Goal: Transaction & Acquisition: Purchase product/service

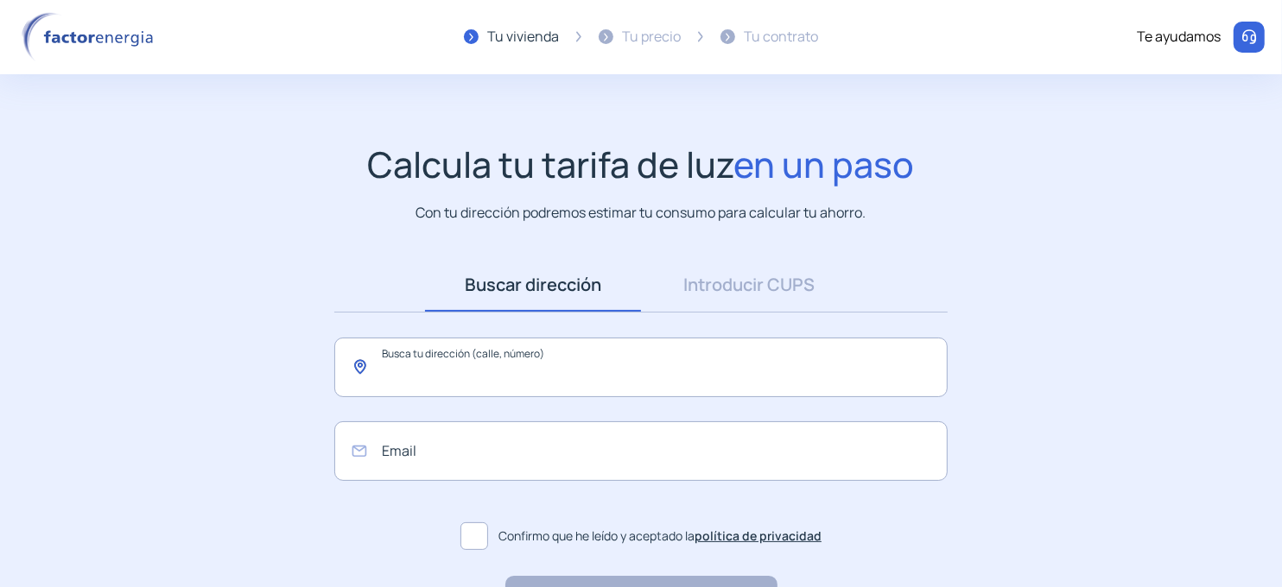
click at [616, 367] on input "text" at bounding box center [640, 368] width 613 height 60
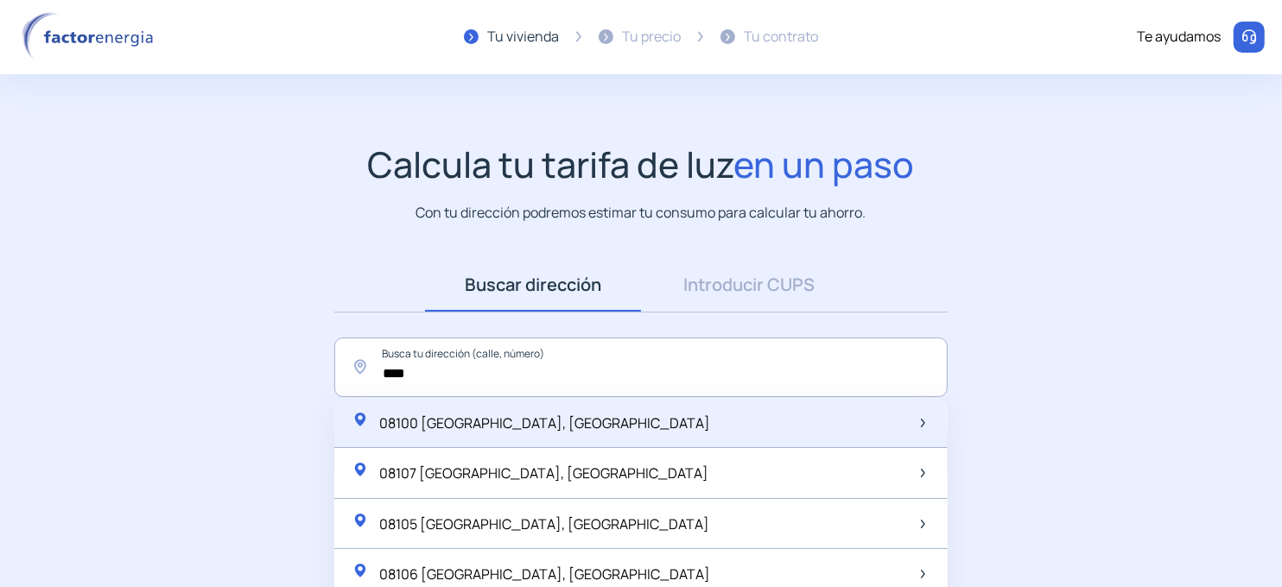
click at [576, 418] on div "08100 Mollet del Vallès, España" at bounding box center [640, 423] width 613 height 51
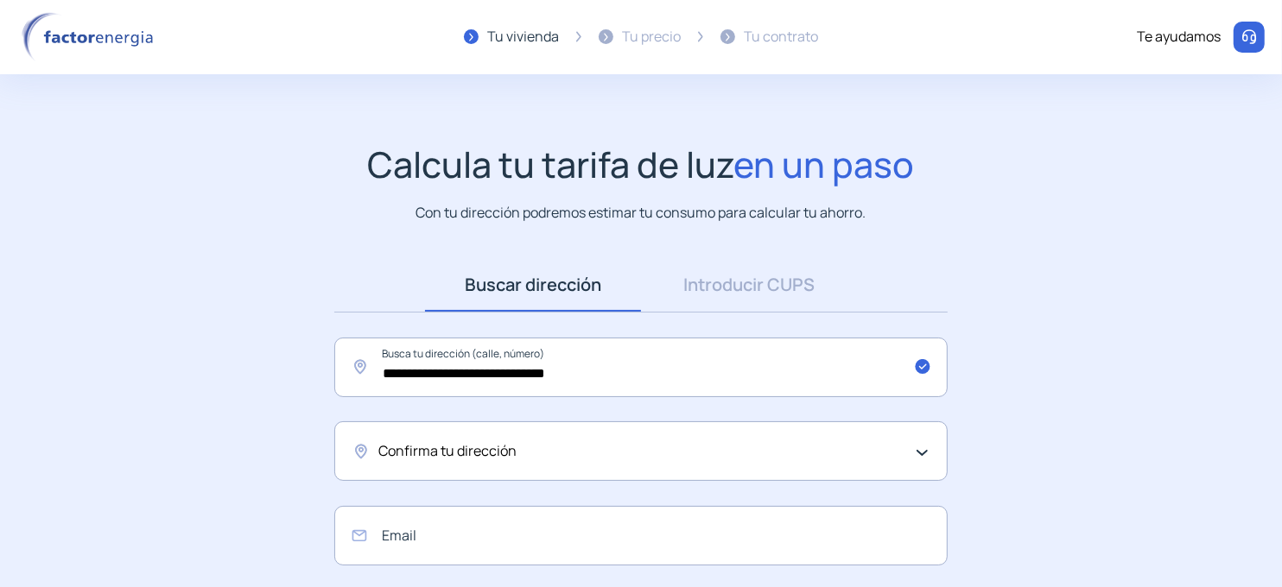
click at [649, 462] on div "Confirma tu dirección" at bounding box center [636, 451] width 516 height 22
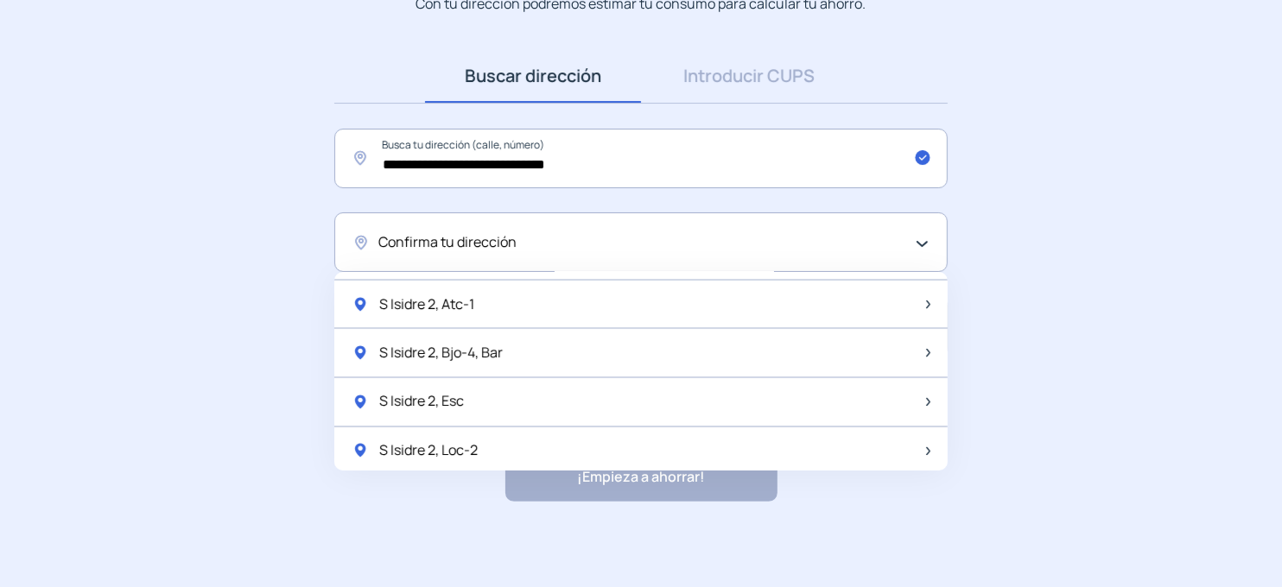
scroll to position [2282, 0]
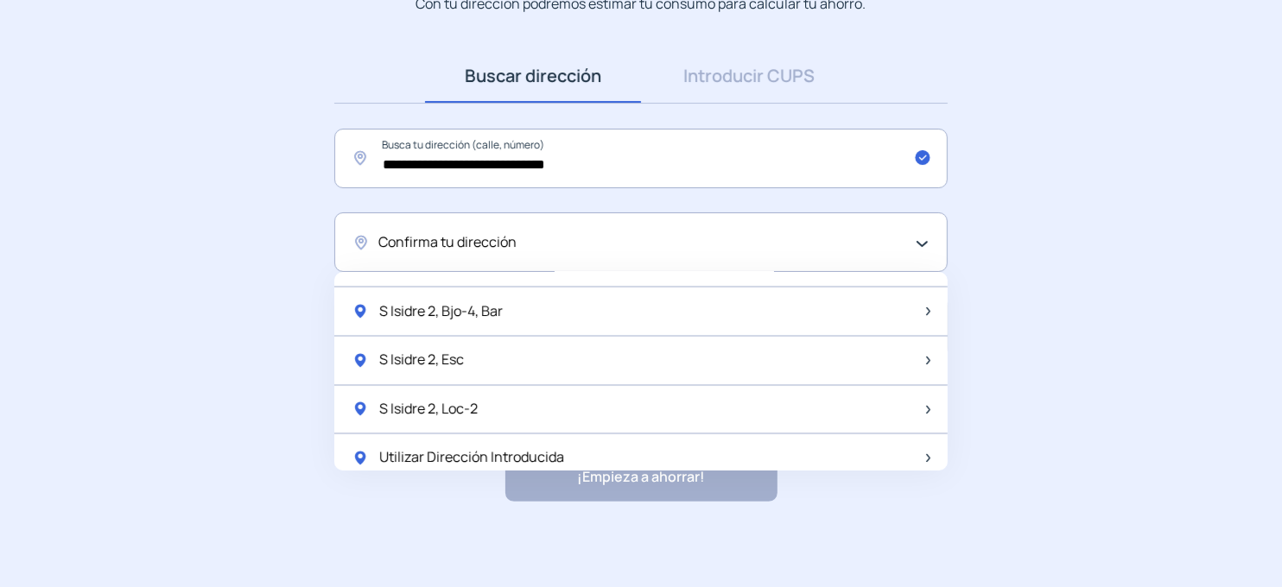
click at [521, 240] on div "Confirma tu dirección" at bounding box center [636, 242] width 516 height 22
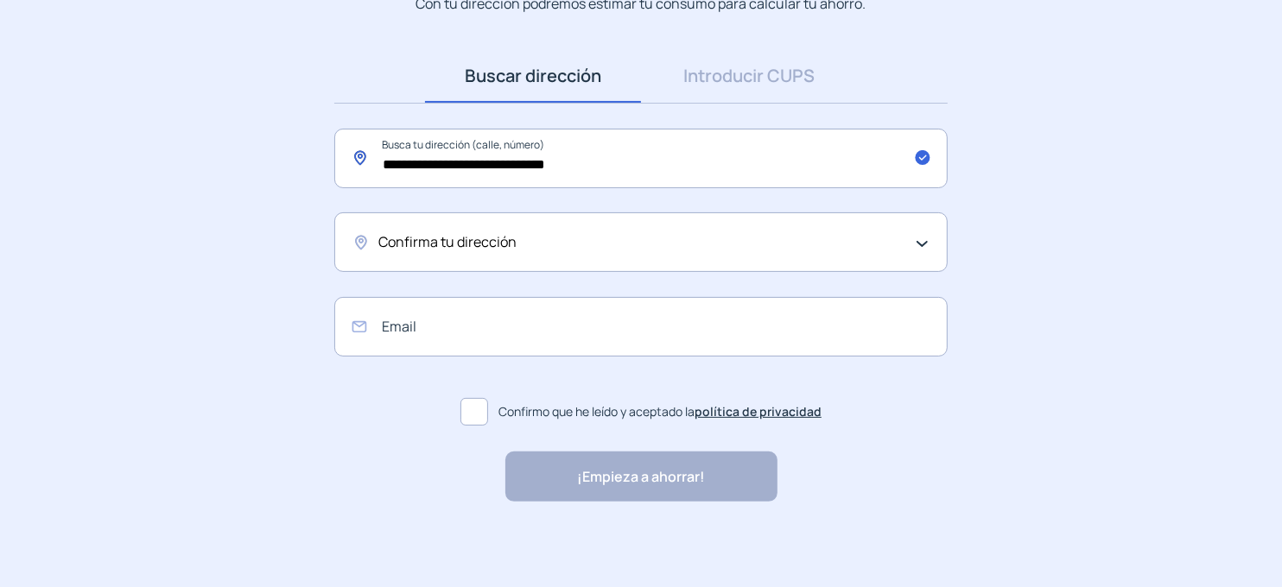
click at [669, 155] on input "**********" at bounding box center [640, 159] width 613 height 60
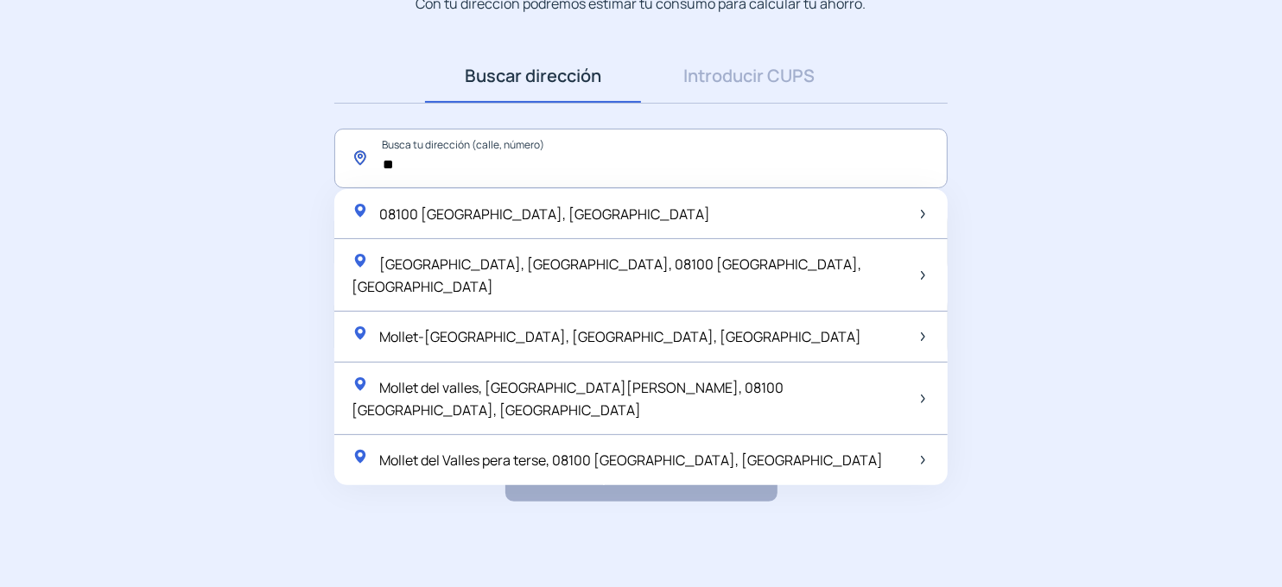
type input "*"
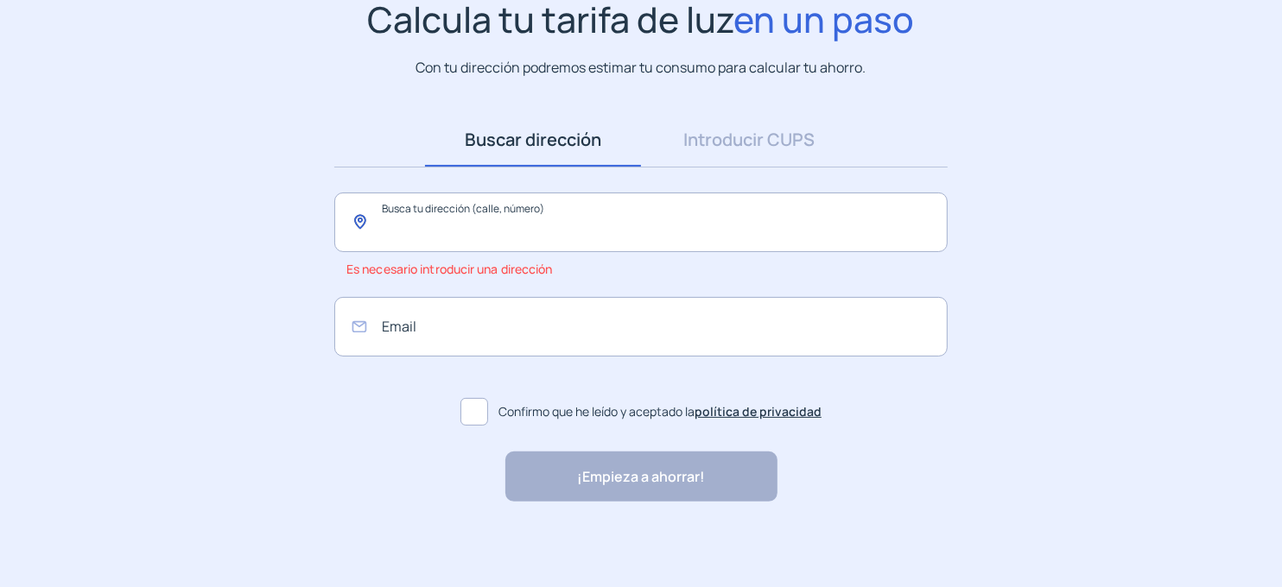
type input "*"
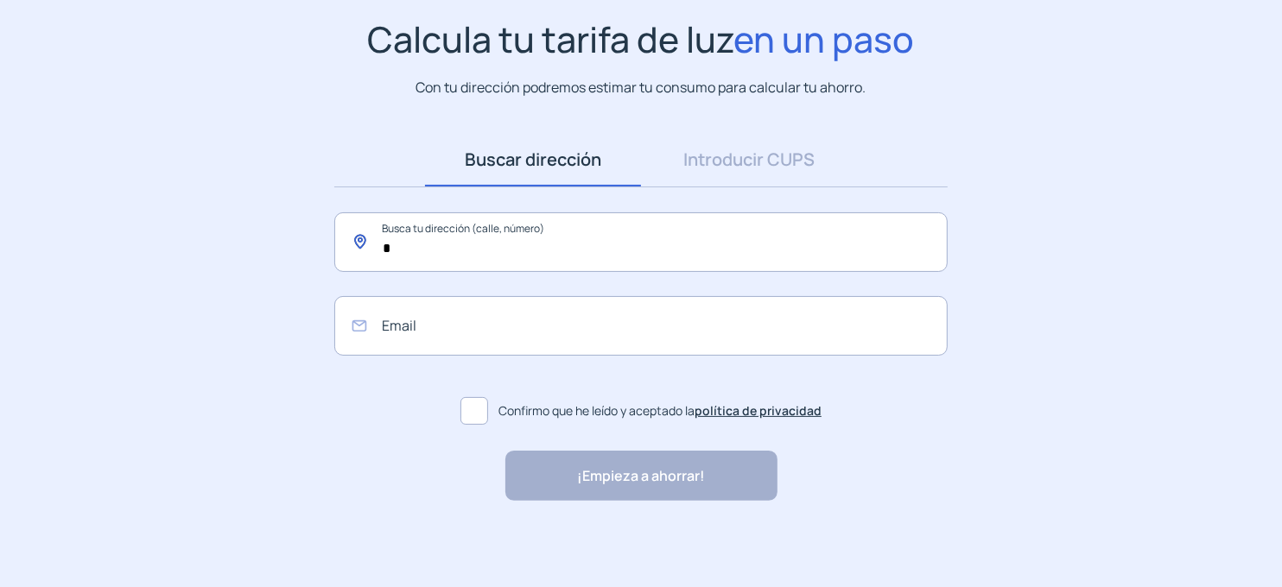
scroll to position [124, 0]
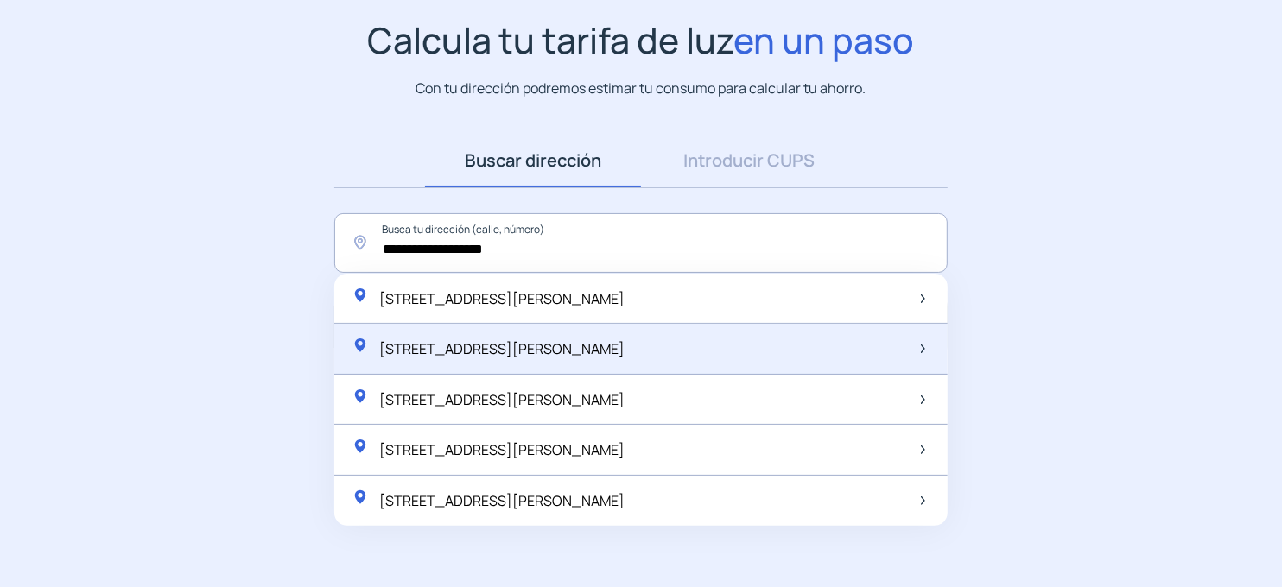
click at [624, 353] on span "Carrer de Francesc Layret, 12, Mollet del Vallès, España" at bounding box center [501, 348] width 245 height 19
type input "**********"
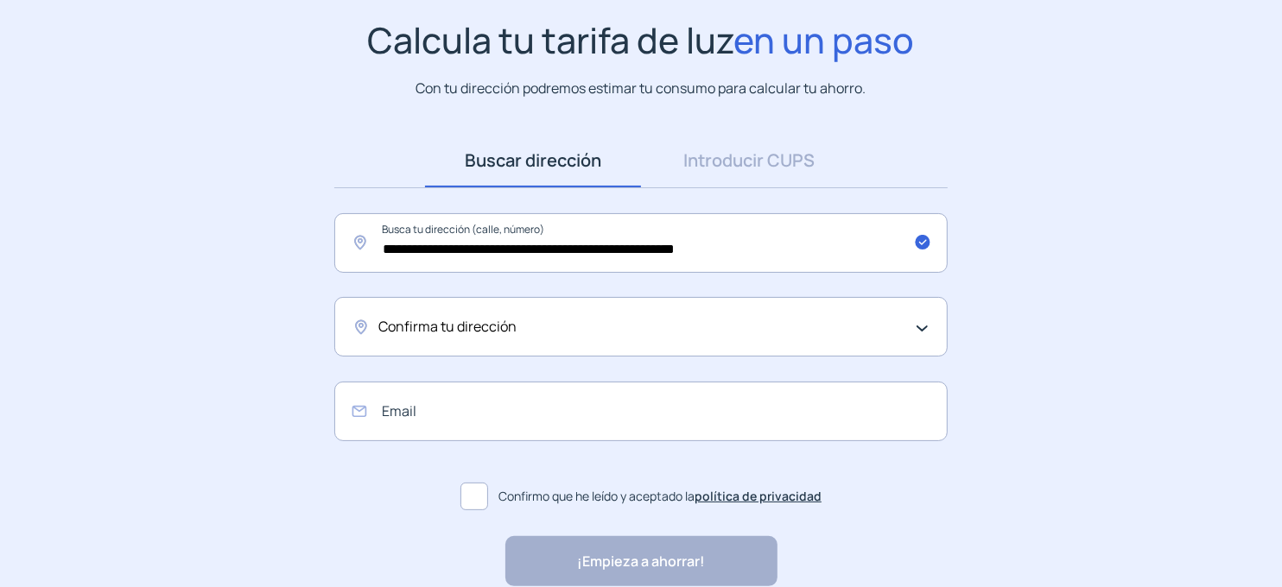
click at [697, 337] on div "Confirma tu dirección" at bounding box center [636, 327] width 516 height 22
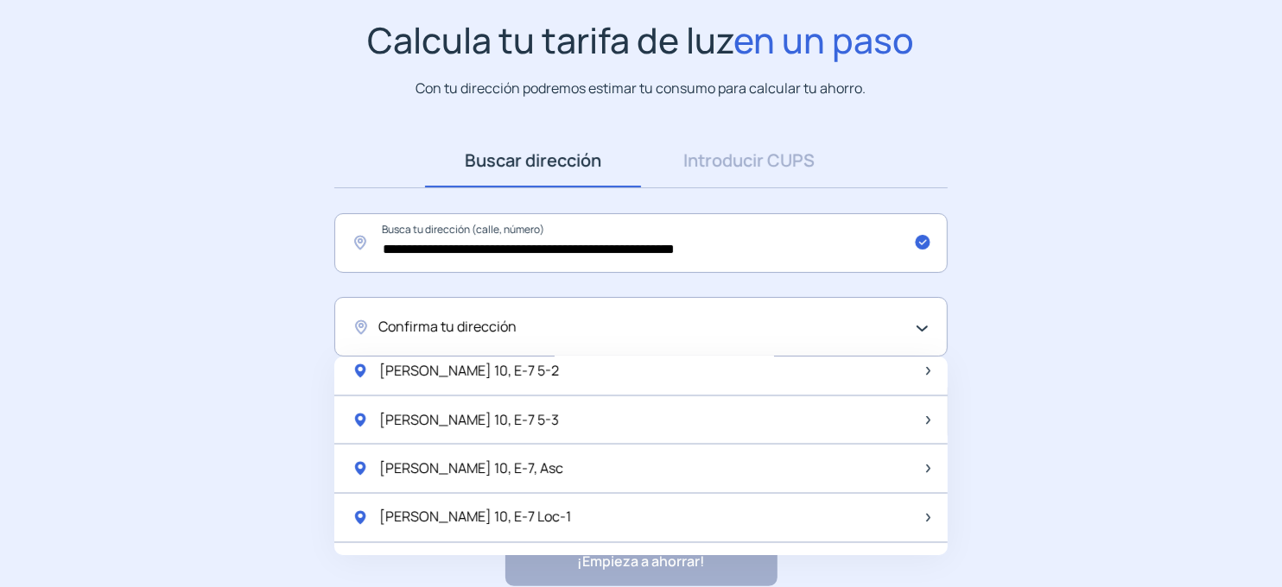
scroll to position [2282, 0]
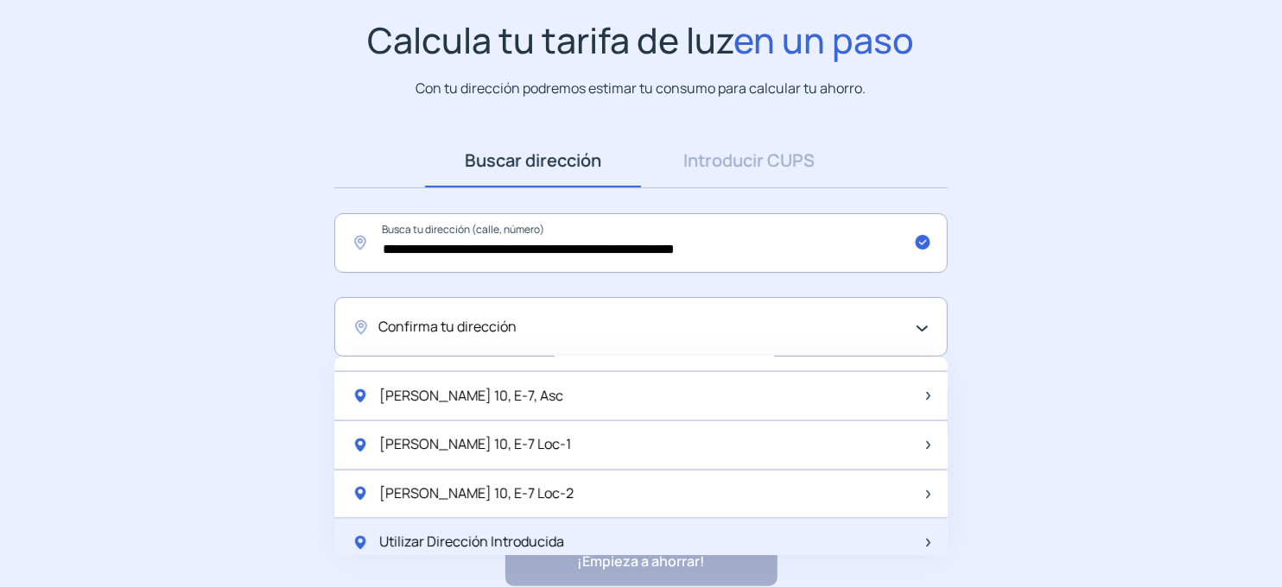
click at [686, 535] on div "Utilizar Dirección Introducida" at bounding box center [640, 543] width 613 height 48
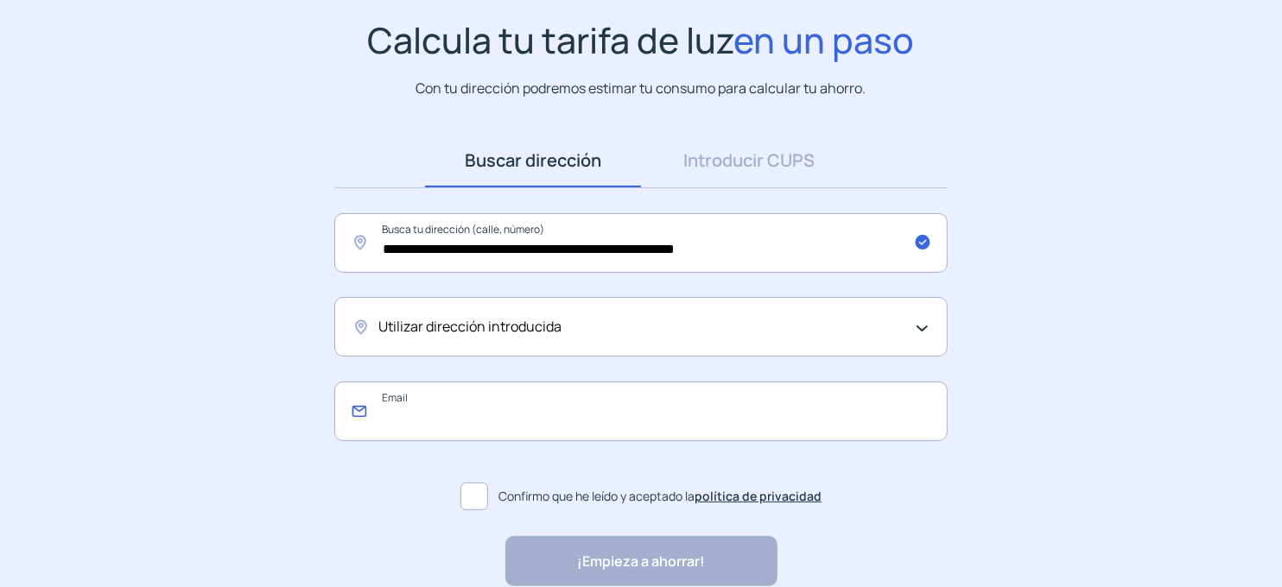
click at [612, 389] on input "email" at bounding box center [640, 412] width 613 height 60
drag, startPoint x: 489, startPoint y: 502, endPoint x: 478, endPoint y: 502, distance: 10.4
click at [484, 502] on label "Confirmo que he leído y aceptado la política de privacidad" at bounding box center [640, 496] width 613 height 41
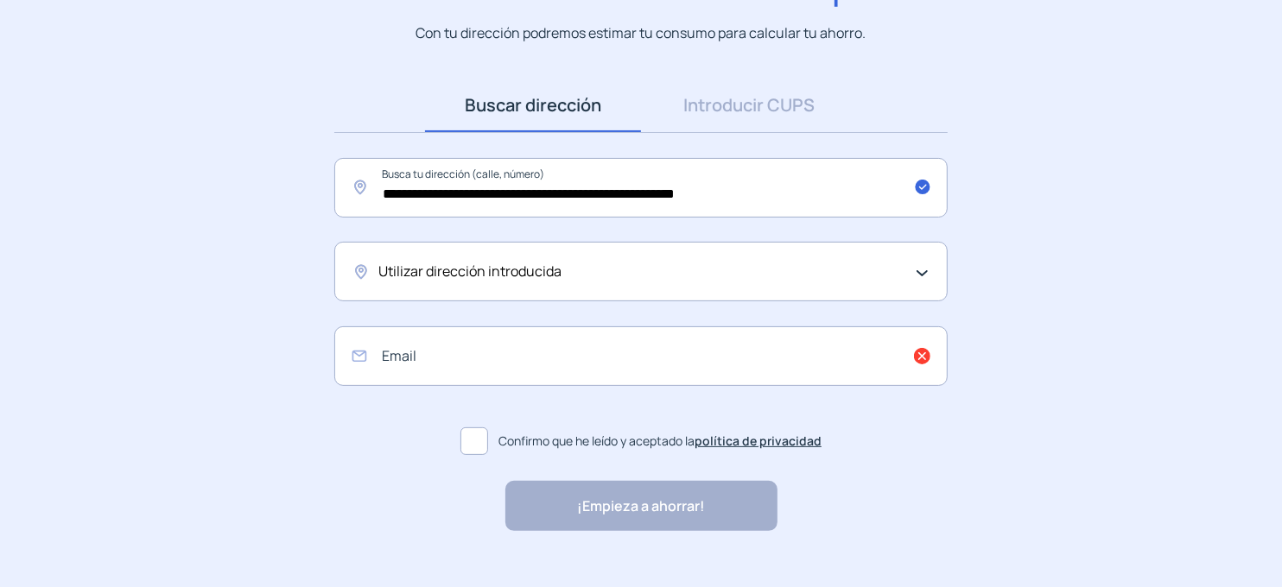
scroll to position [209, 0]
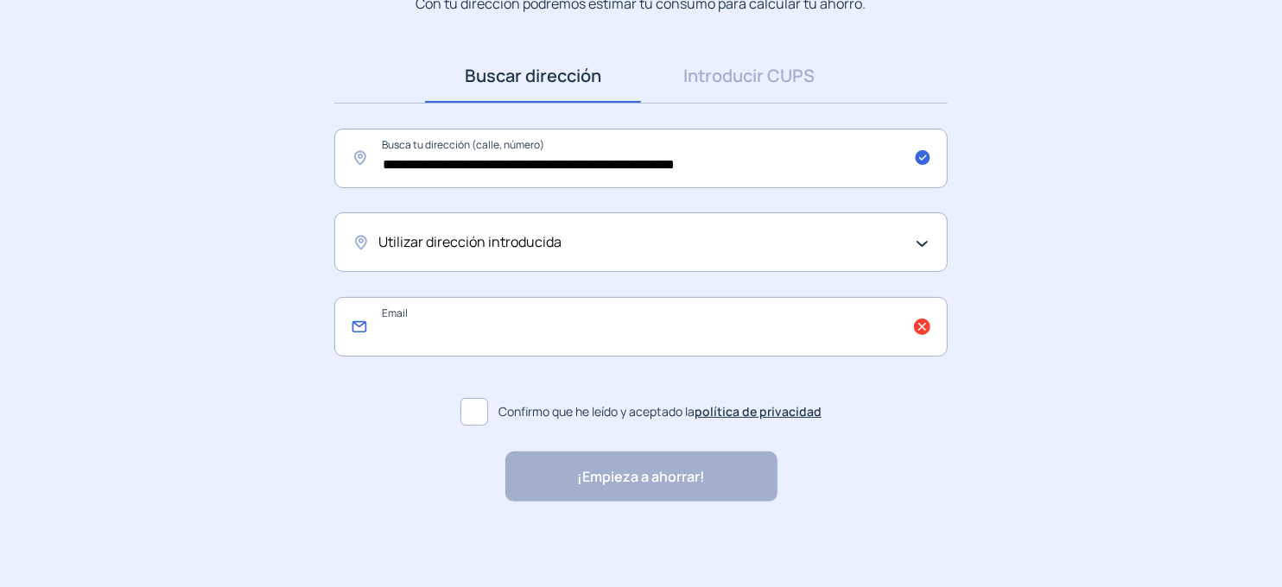
click at [446, 333] on input "email" at bounding box center [640, 327] width 613 height 60
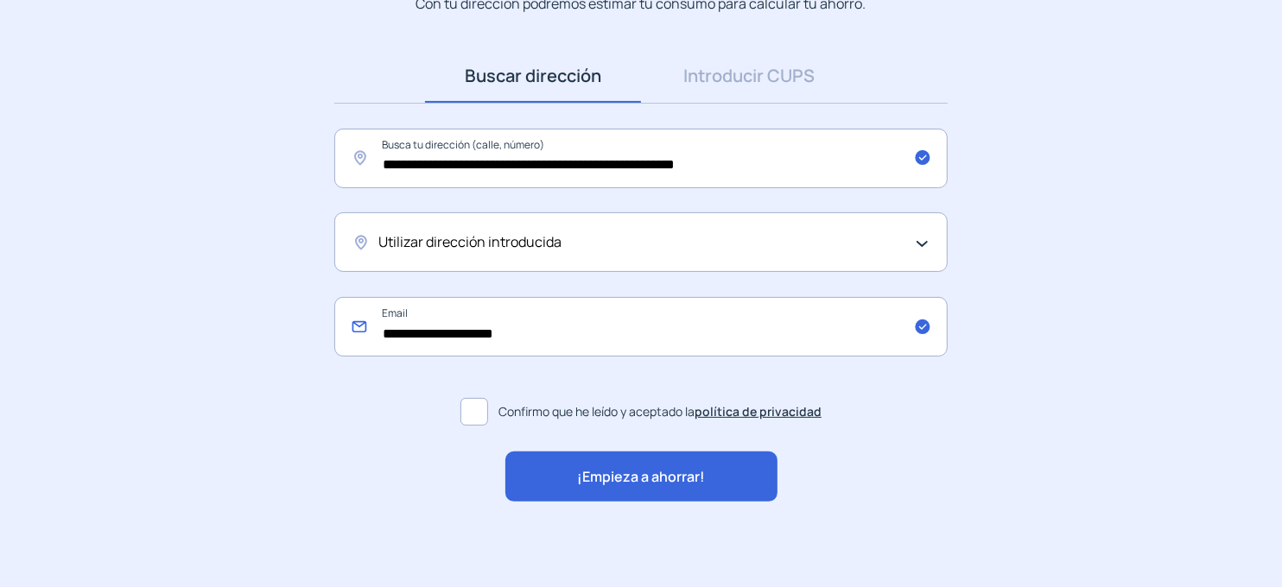
type input "**********"
click at [625, 476] on span "¡Empieza a ahorrar!" at bounding box center [641, 477] width 128 height 22
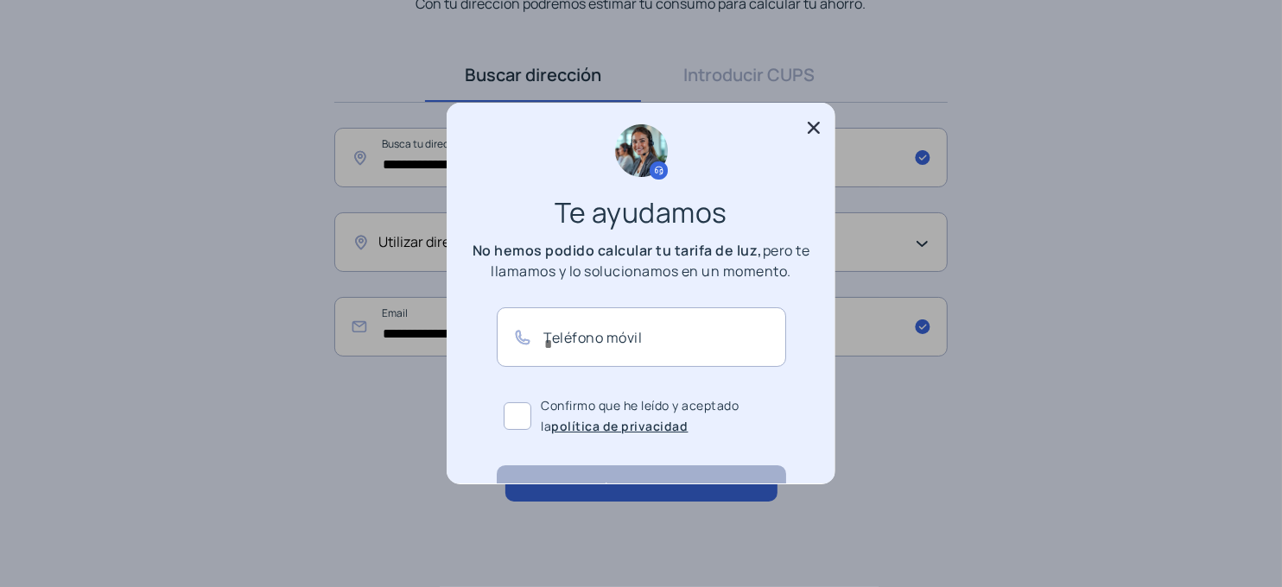
scroll to position [0, 0]
click at [815, 130] on icon at bounding box center [814, 128] width 12 height 12
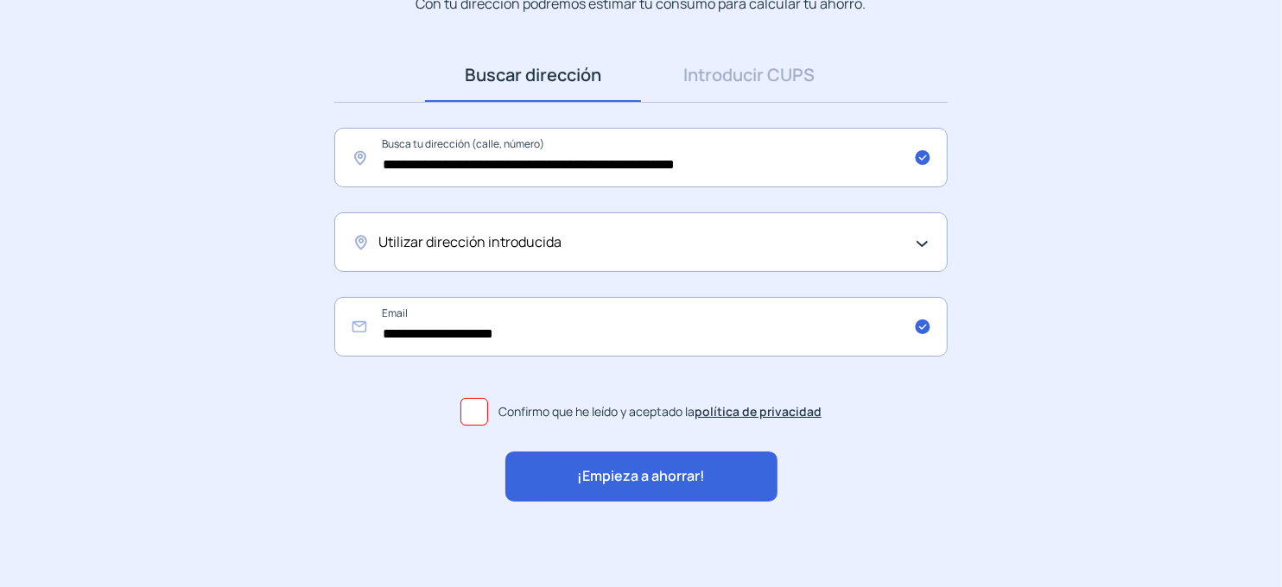
scroll to position [209, 0]
click at [564, 163] on input "**********" at bounding box center [640, 159] width 613 height 60
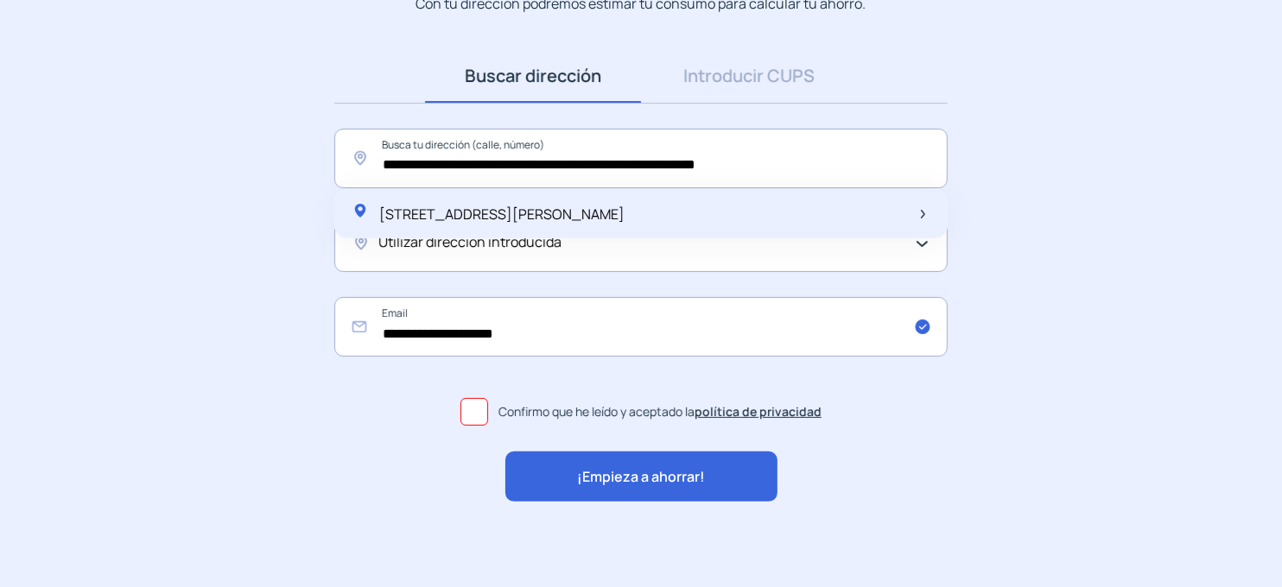
click at [624, 202] on div "Carrer de Francesc Layret, 12, 4 e, Mollet del Vallès, España" at bounding box center [488, 214] width 273 height 24
type input "**********"
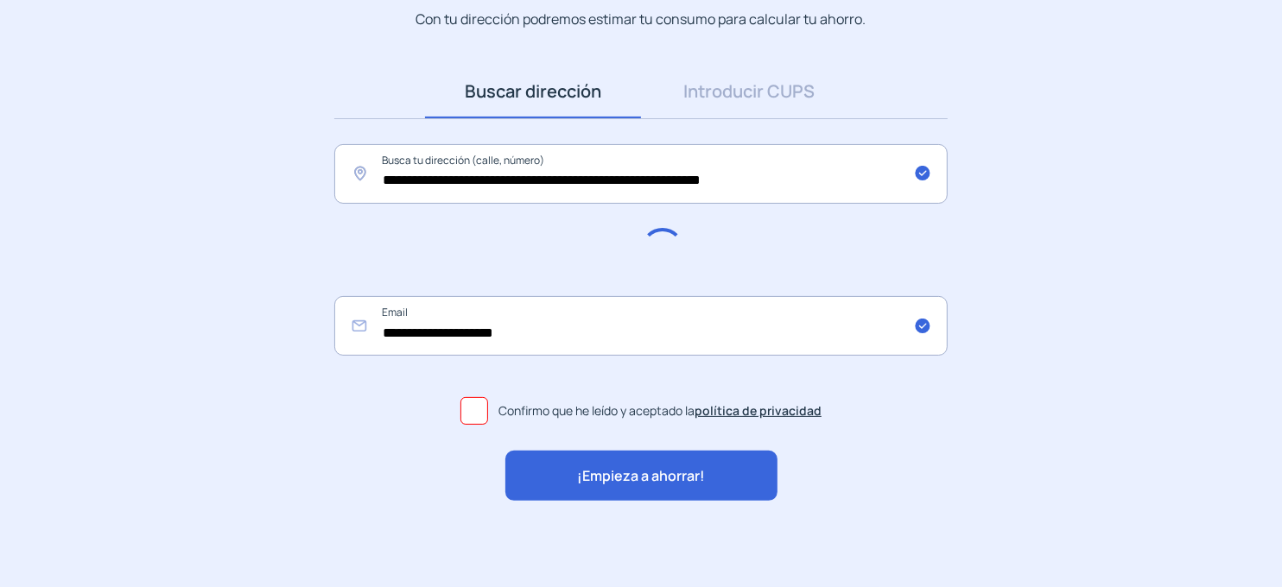
scroll to position [193, 0]
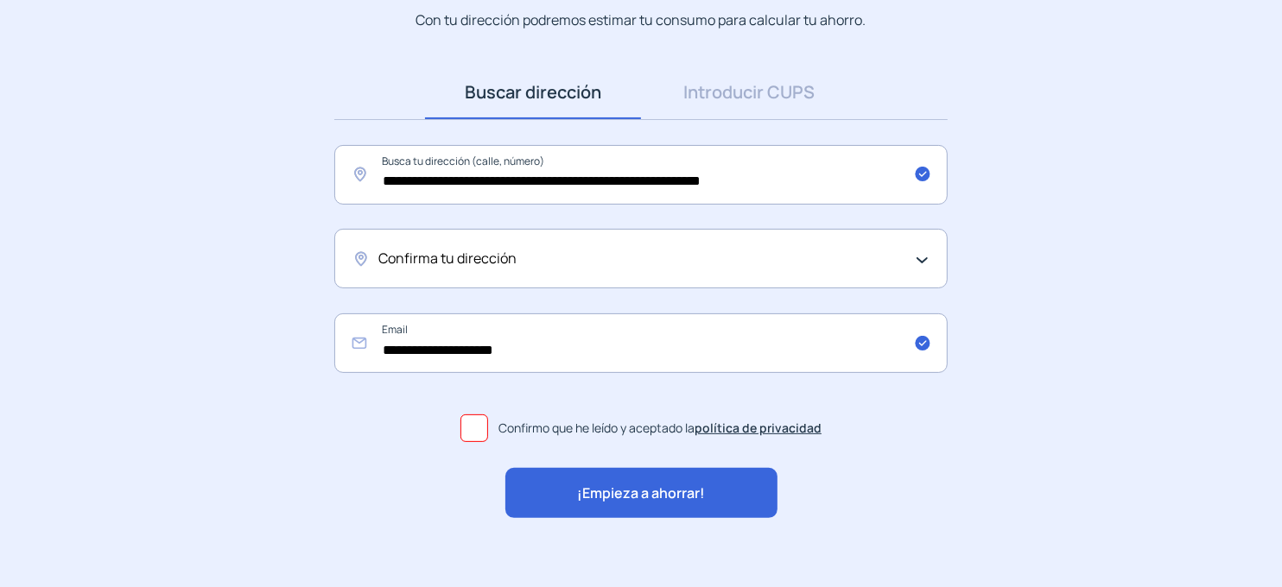
click at [649, 250] on div "Confirma tu dirección" at bounding box center [636, 259] width 516 height 22
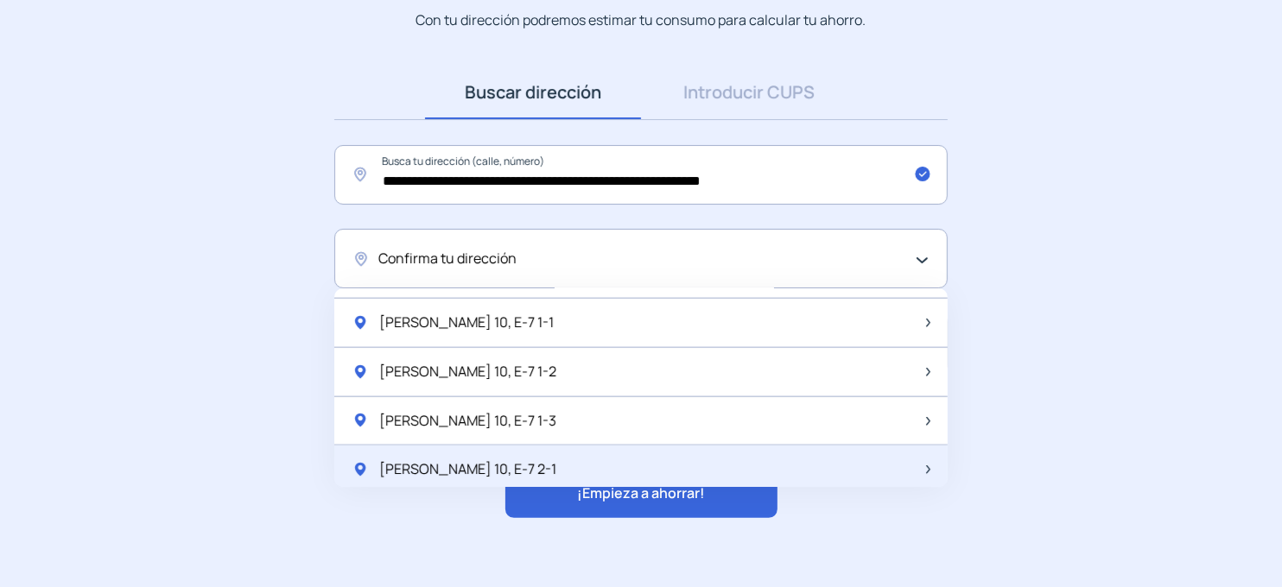
scroll to position [2282, 0]
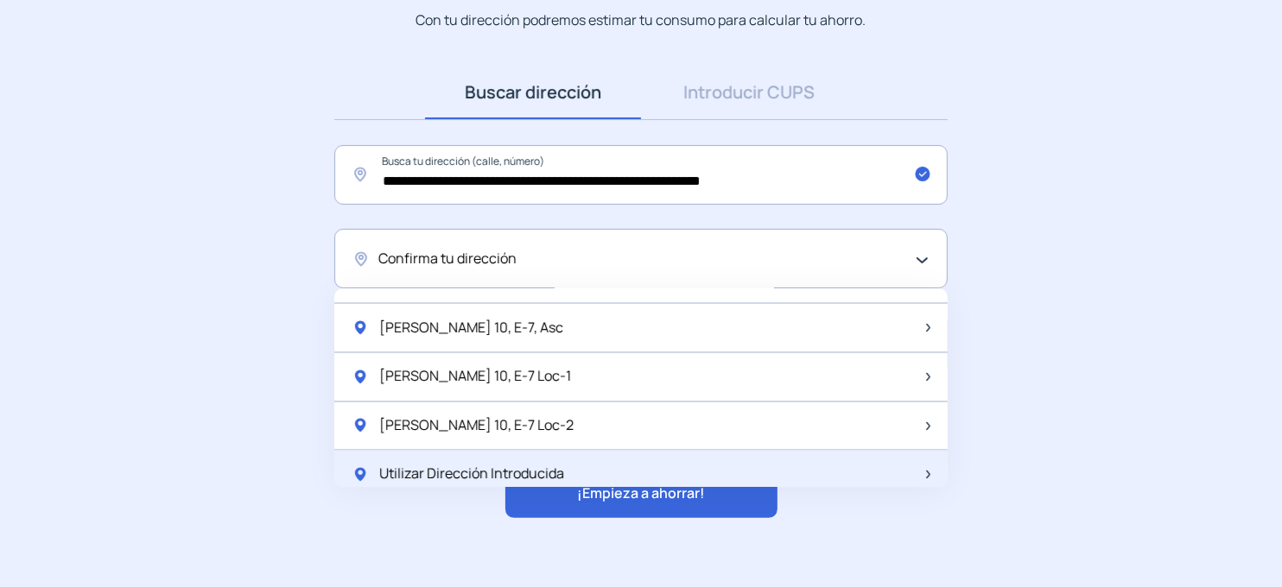
click at [526, 472] on span "Utilizar Dirección Introducida" at bounding box center [471, 475] width 185 height 22
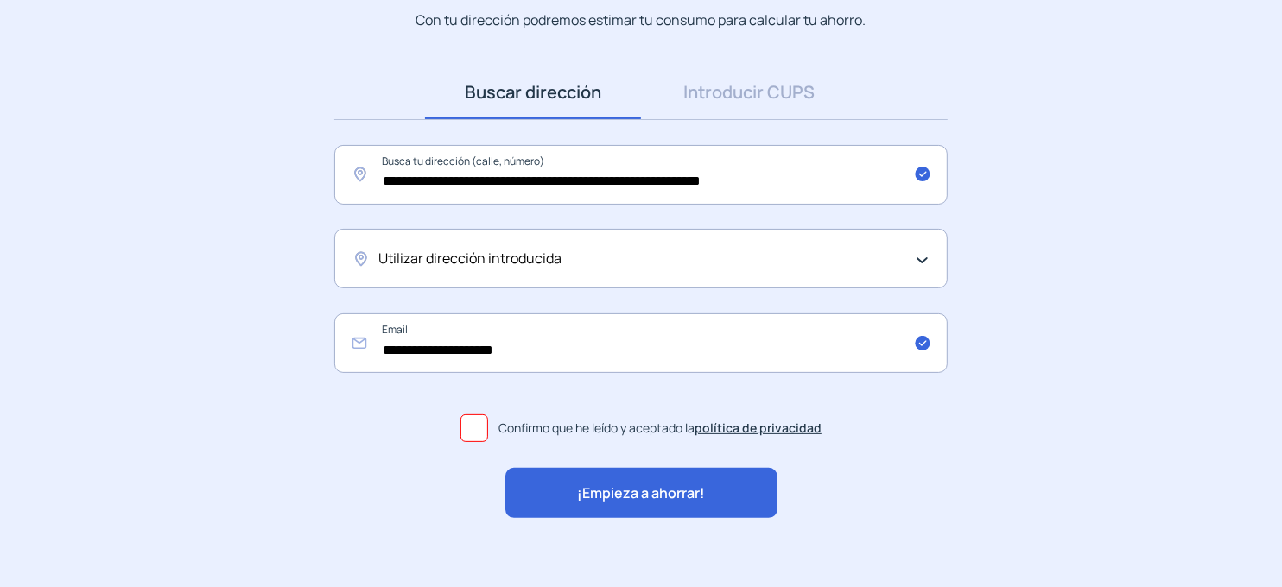
click at [610, 494] on span "¡Empieza a ahorrar!" at bounding box center [641, 494] width 128 height 22
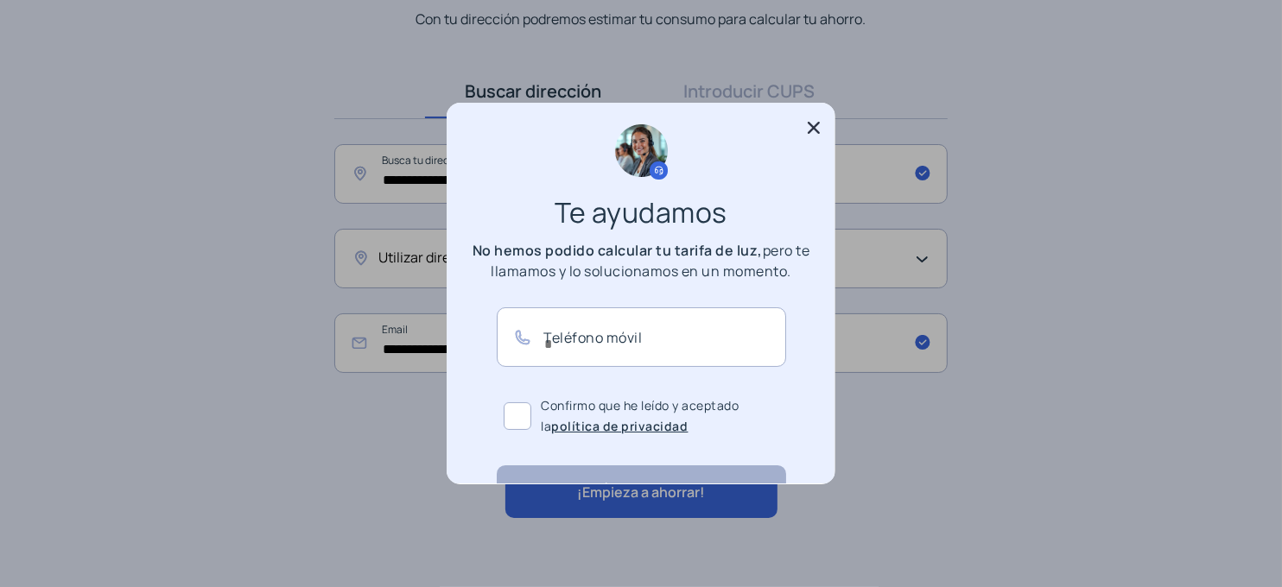
scroll to position [0, 0]
click at [814, 125] on icon at bounding box center [813, 127] width 17 height 17
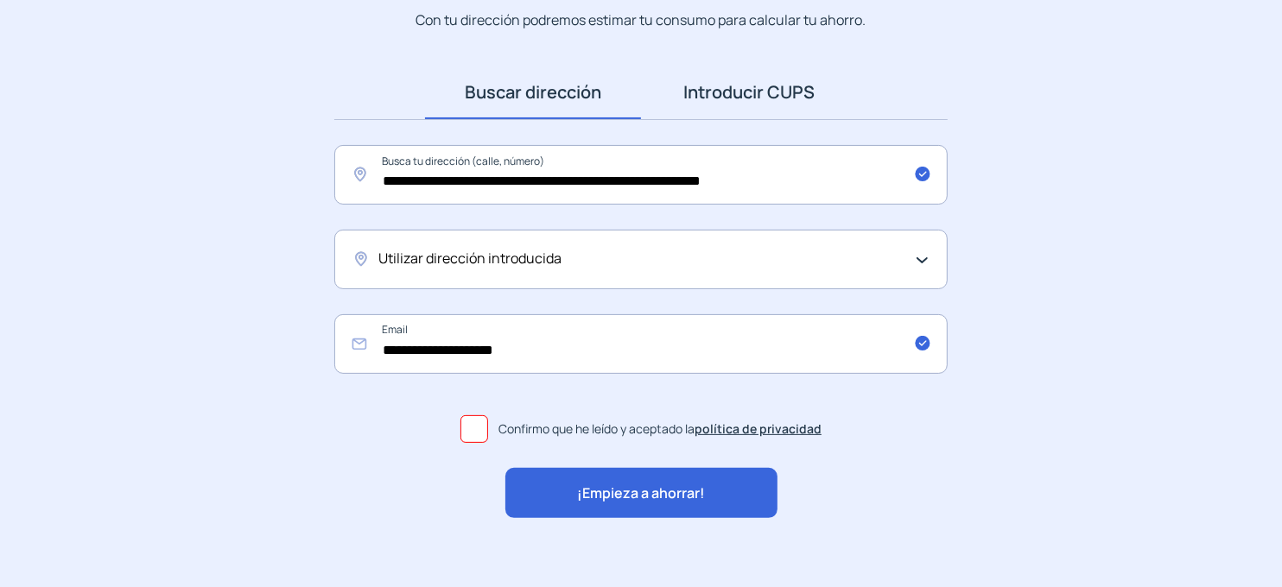
click at [782, 100] on link "Introducir CUPS" at bounding box center [749, 93] width 216 height 54
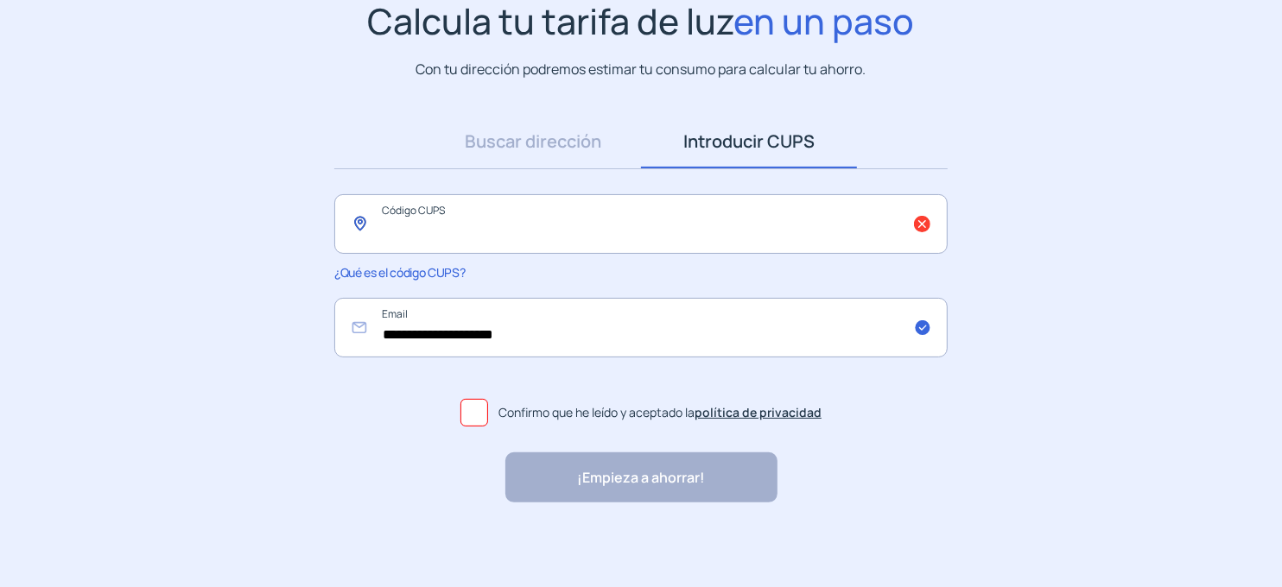
click at [594, 217] on input "text" at bounding box center [640, 224] width 613 height 60
click at [470, 238] on input "text" at bounding box center [640, 224] width 613 height 60
paste input "**********"
type input "**********"
click at [484, 409] on span at bounding box center [474, 413] width 28 height 28
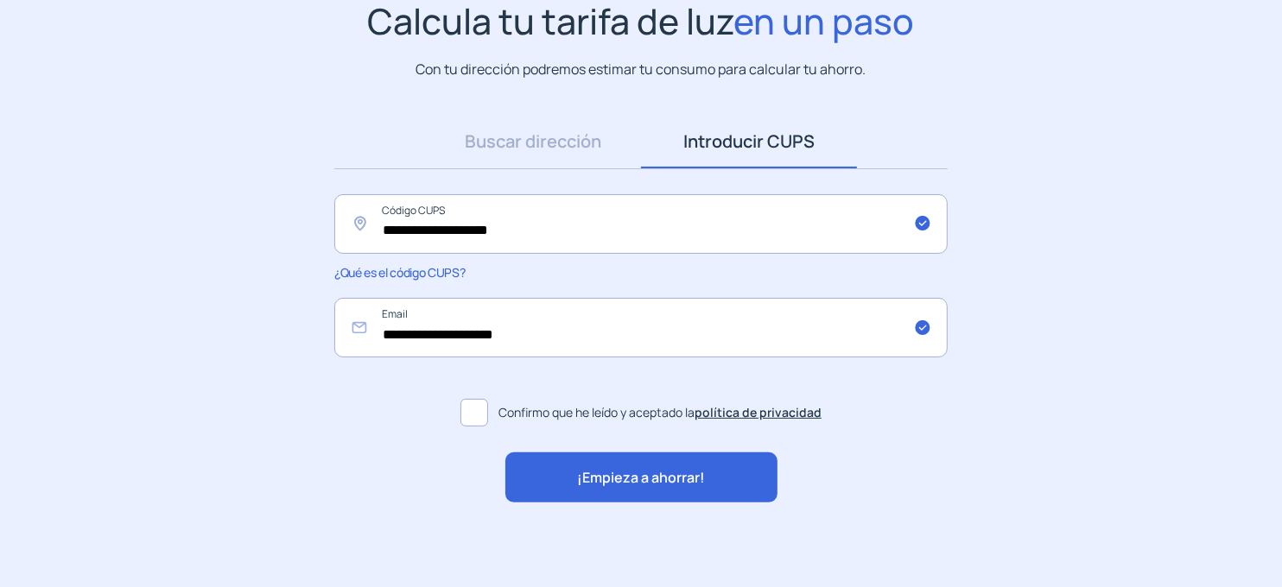
click at [612, 484] on span "¡Empieza a ahorrar!" at bounding box center [641, 478] width 128 height 22
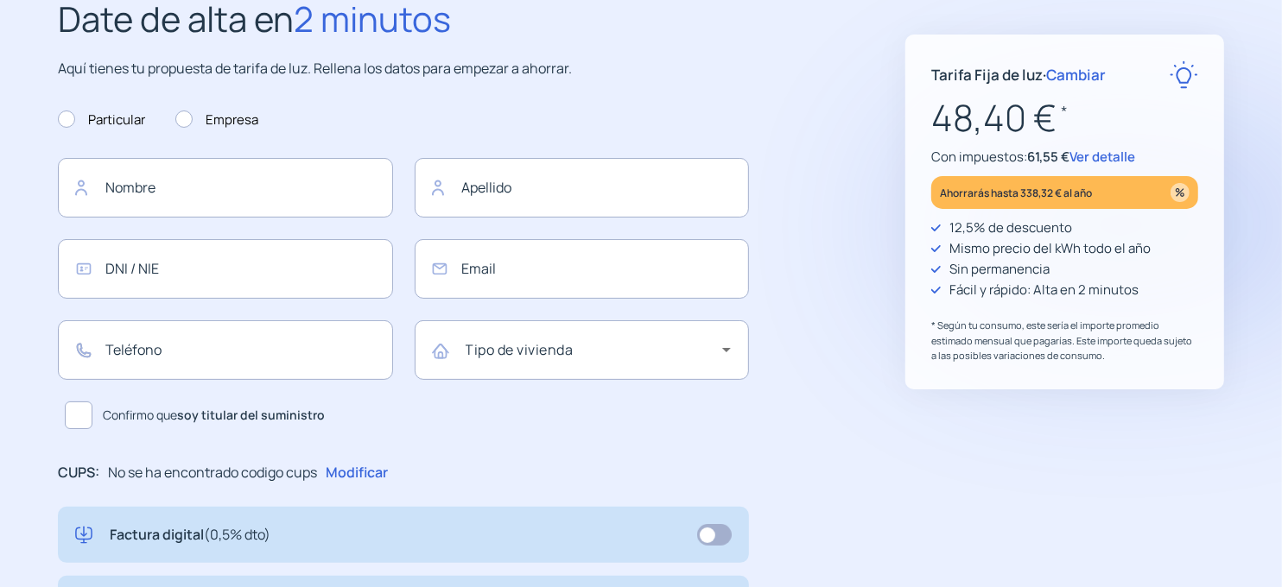
type input "**********"
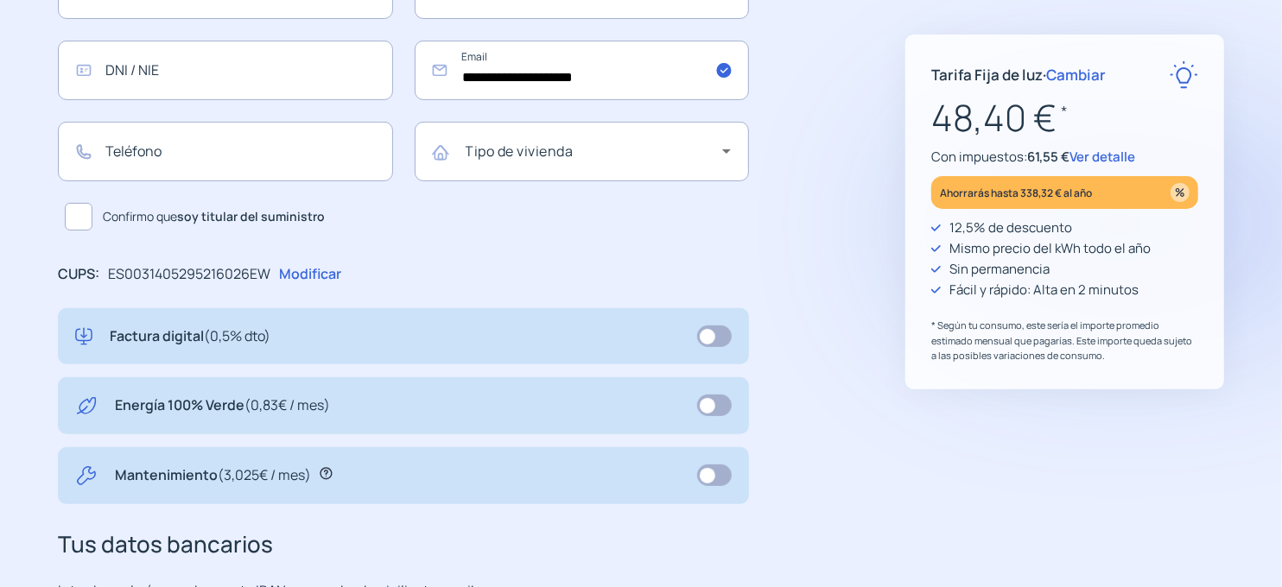
scroll to position [345, 0]
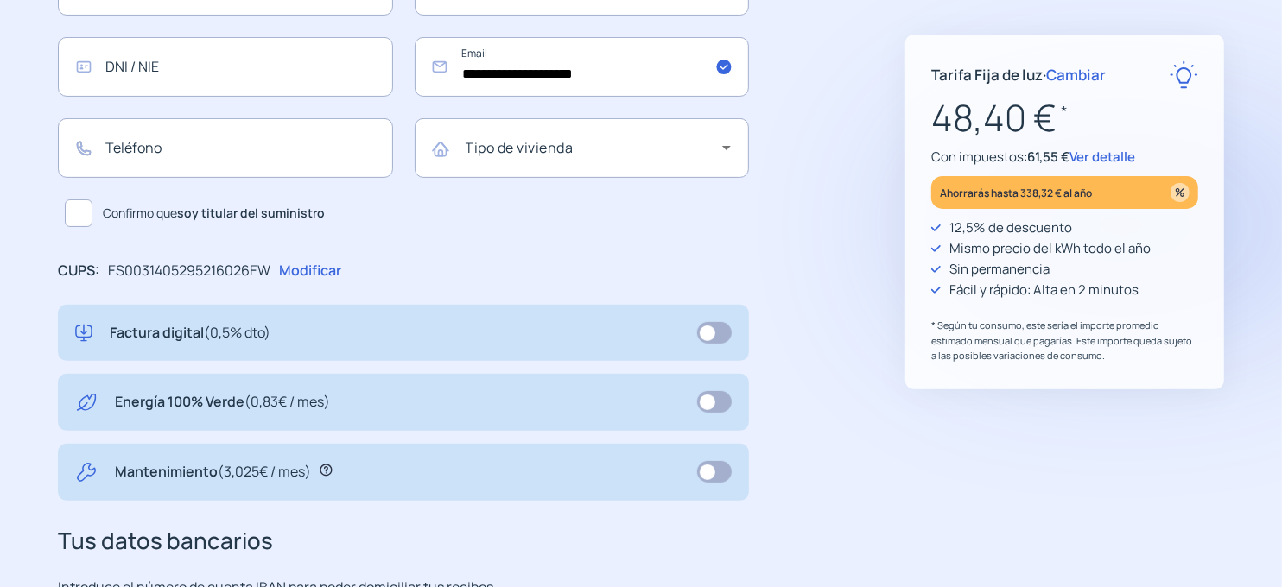
click at [724, 402] on span at bounding box center [714, 402] width 35 height 22
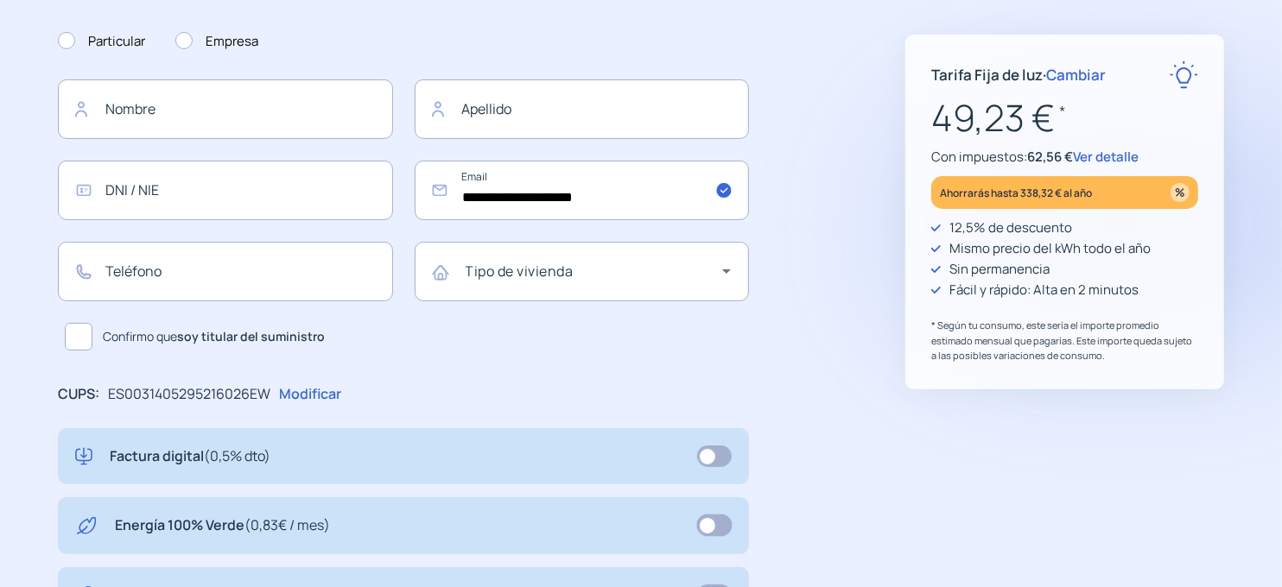
scroll to position [0, 0]
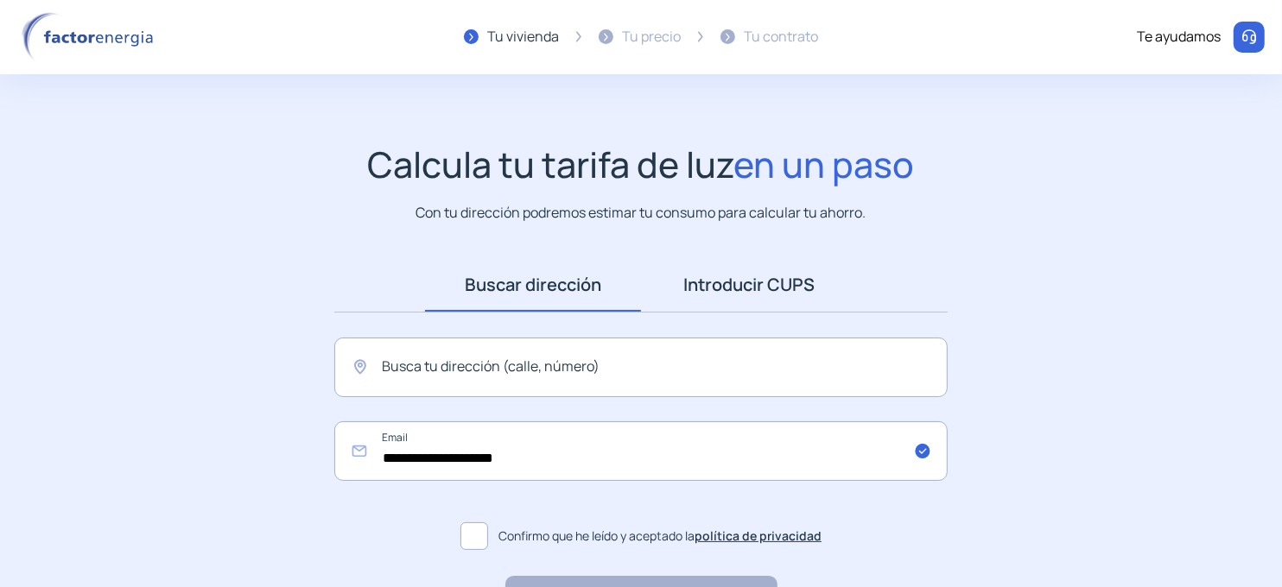
click at [730, 270] on link "Introducir CUPS" at bounding box center [749, 285] width 216 height 54
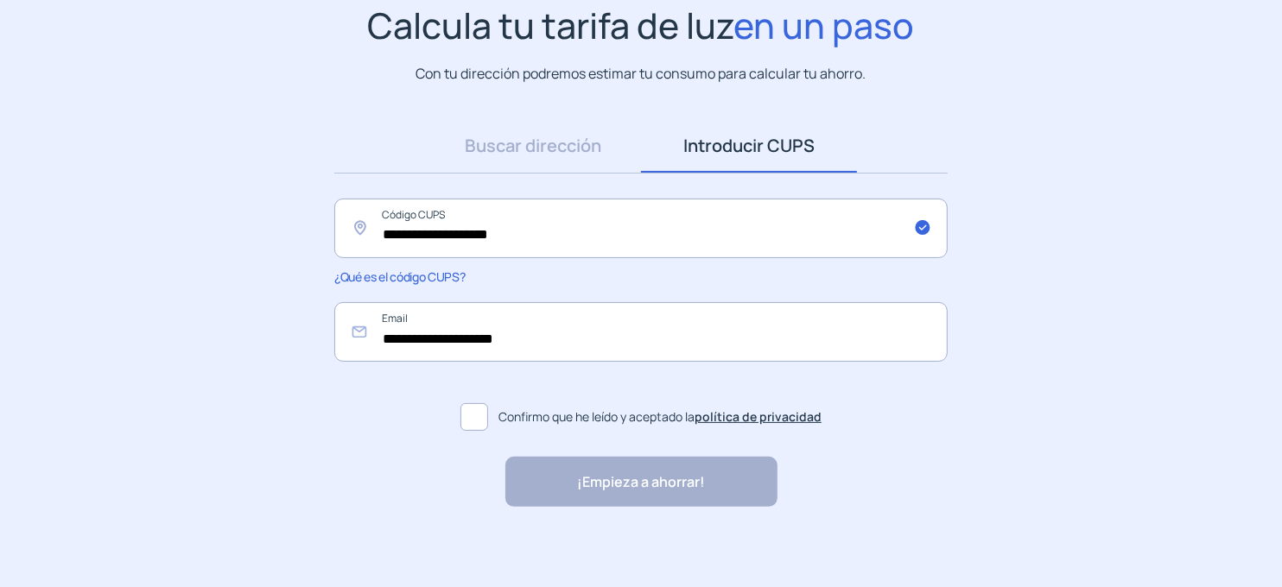
scroll to position [143, 0]
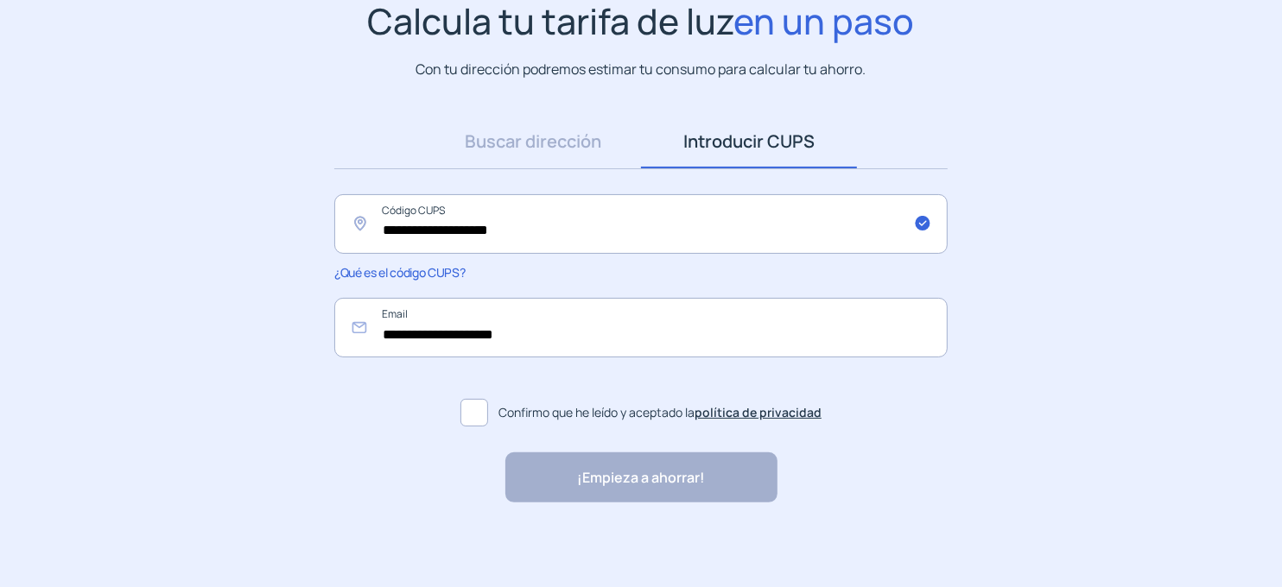
click at [478, 402] on span at bounding box center [474, 413] width 28 height 28
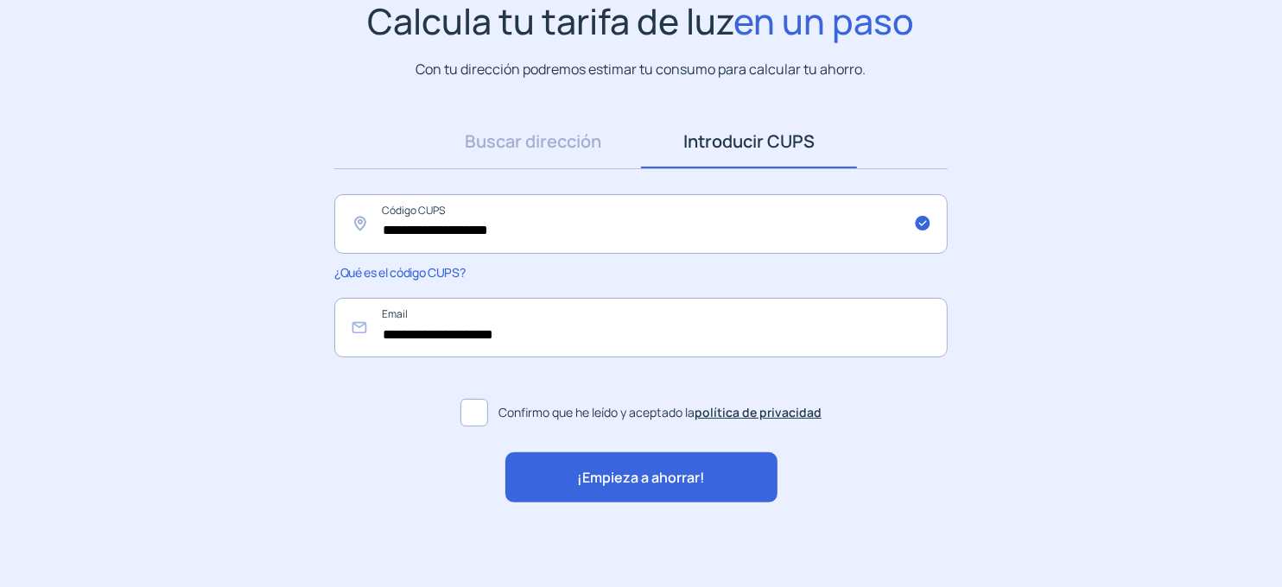
click at [623, 486] on span "¡Empieza a ahorrar!" at bounding box center [641, 478] width 128 height 22
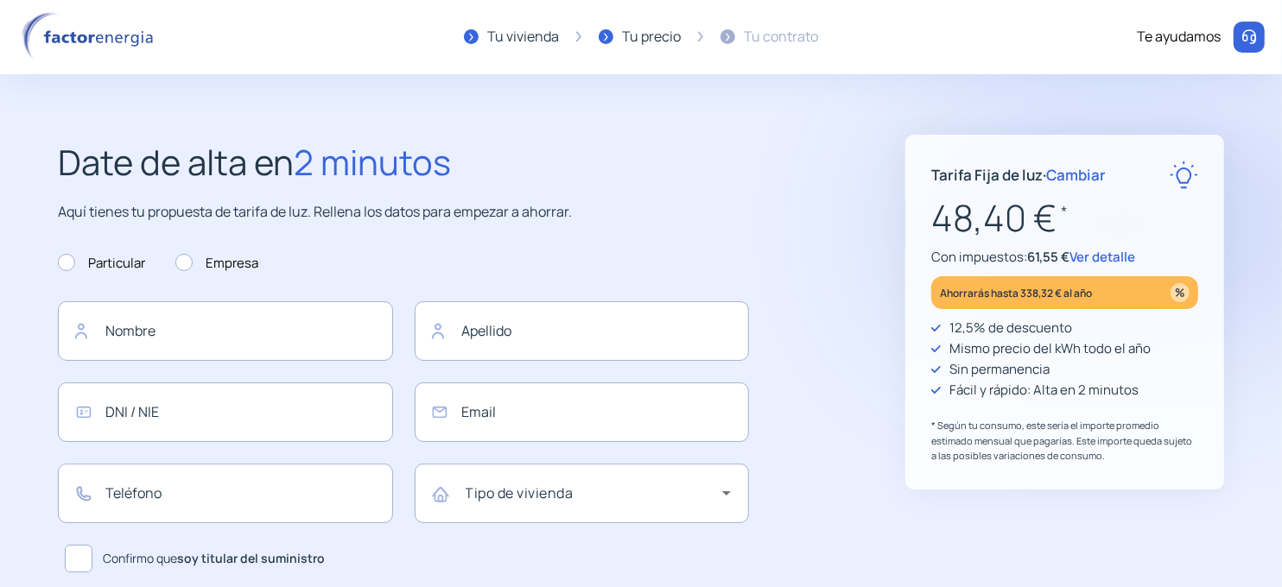
type input "**********"
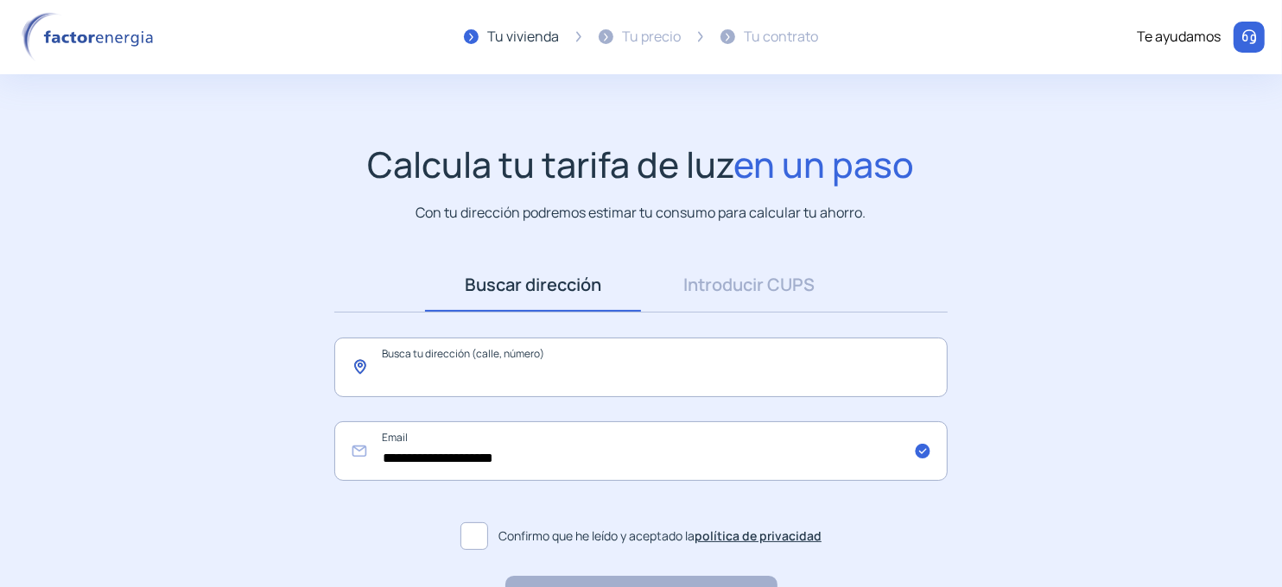
click at [676, 359] on input "text" at bounding box center [640, 368] width 613 height 60
click at [730, 282] on link "Introducir CUPS" at bounding box center [749, 285] width 216 height 54
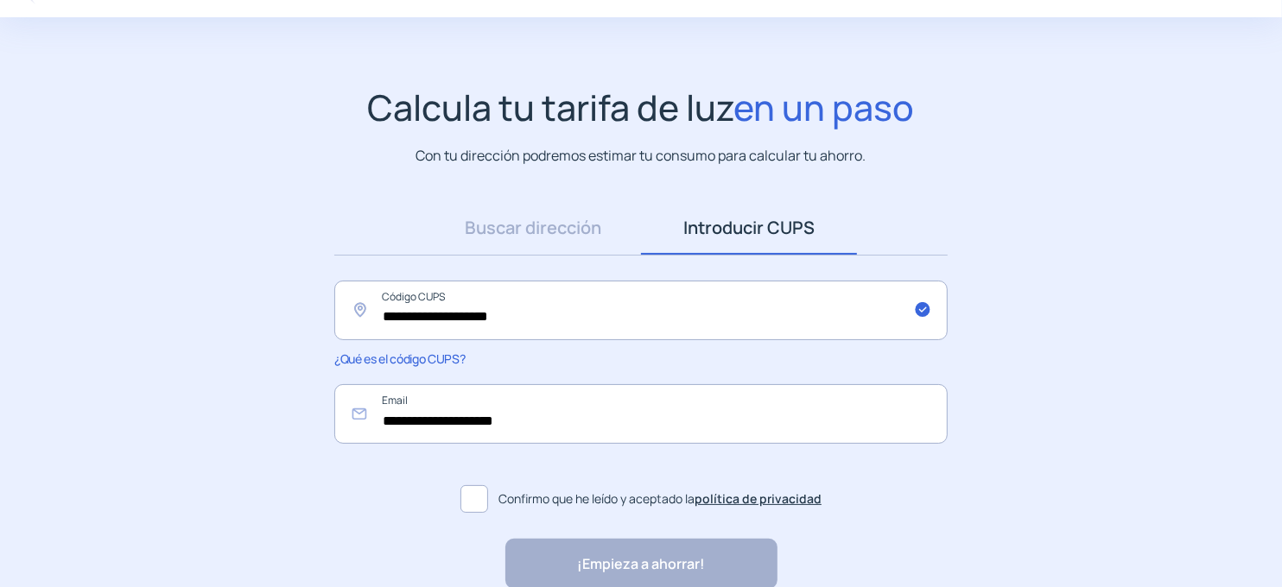
scroll to position [86, 0]
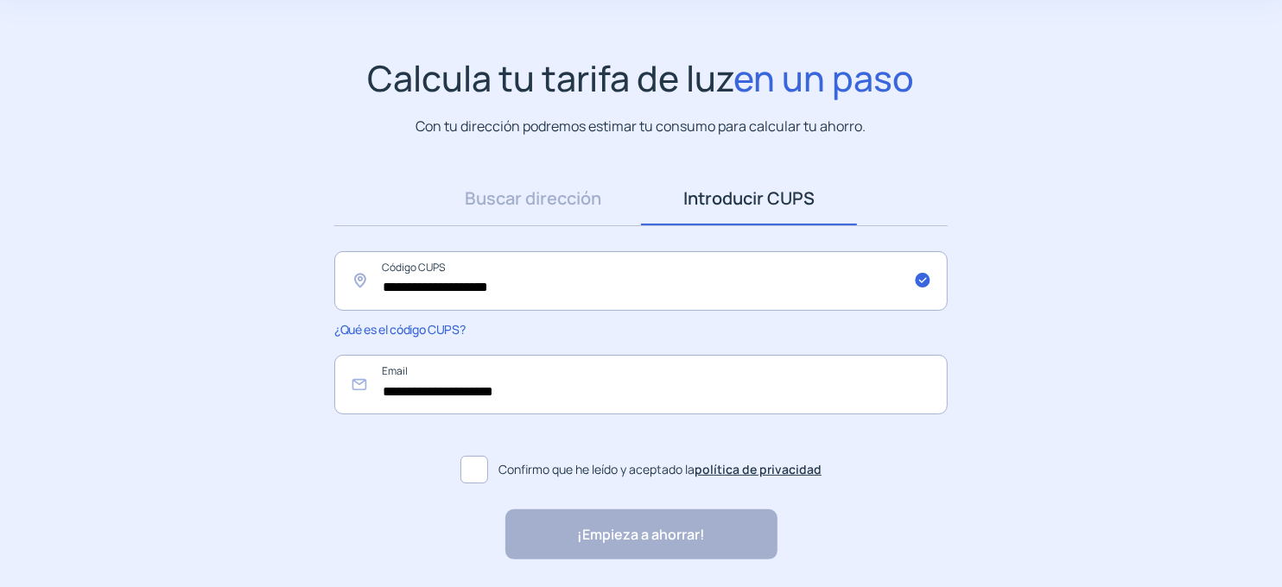
click at [478, 464] on span at bounding box center [474, 470] width 28 height 28
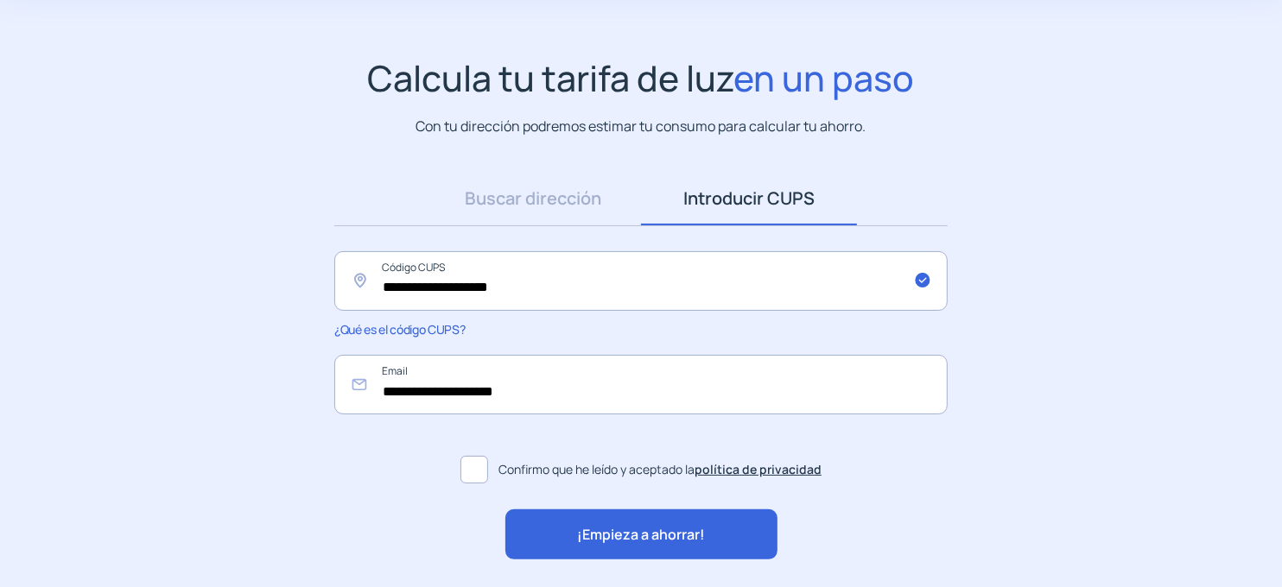
click at [657, 546] on div "¡Empieza a ahorrar!" at bounding box center [641, 535] width 272 height 50
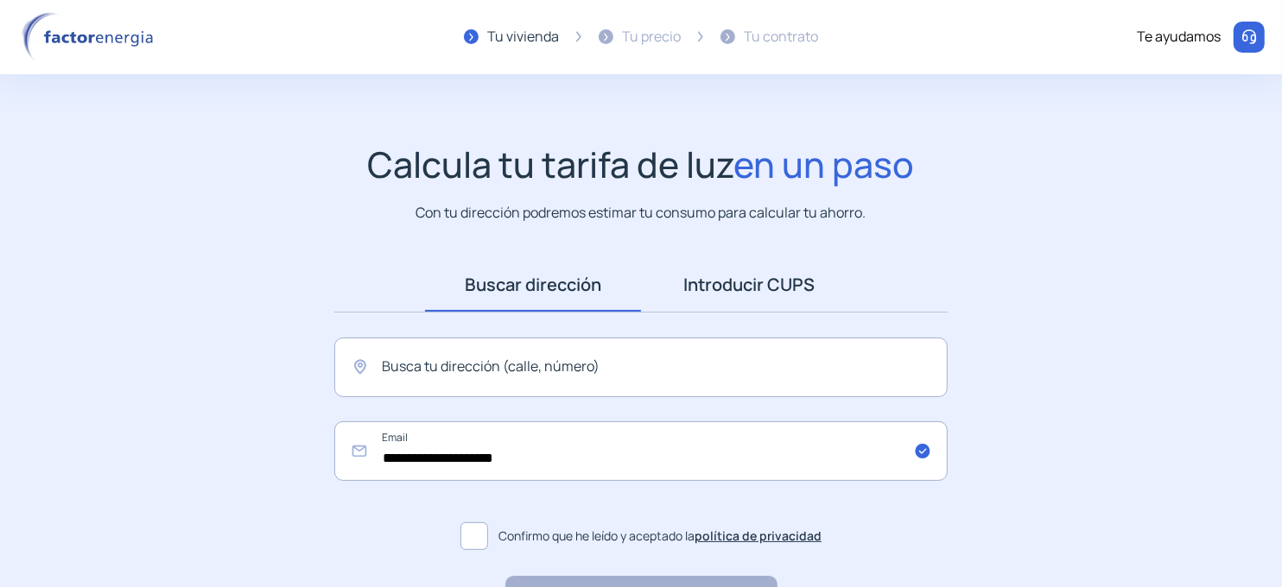
click at [746, 273] on link "Introducir CUPS" at bounding box center [749, 285] width 216 height 54
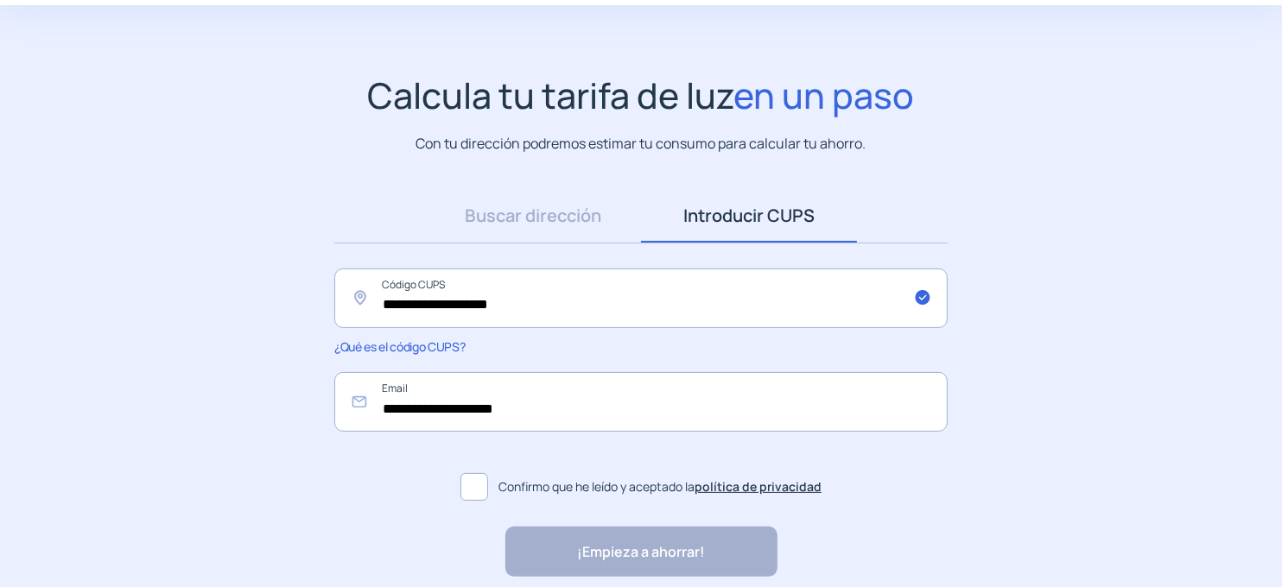
scroll to position [143, 0]
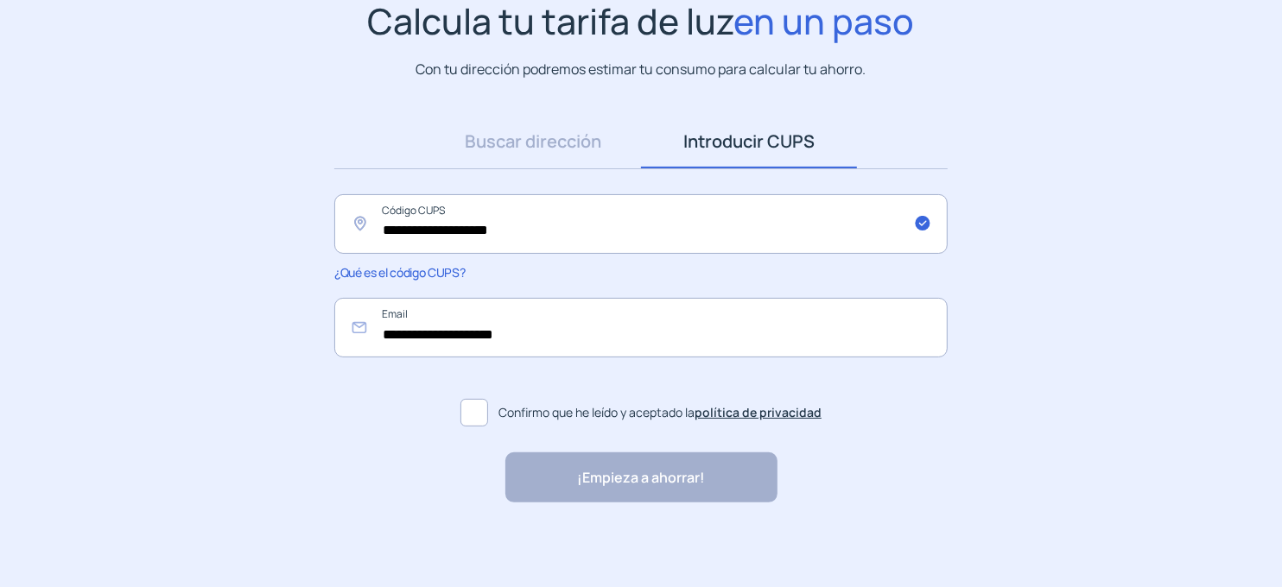
click at [481, 410] on span at bounding box center [474, 413] width 28 height 28
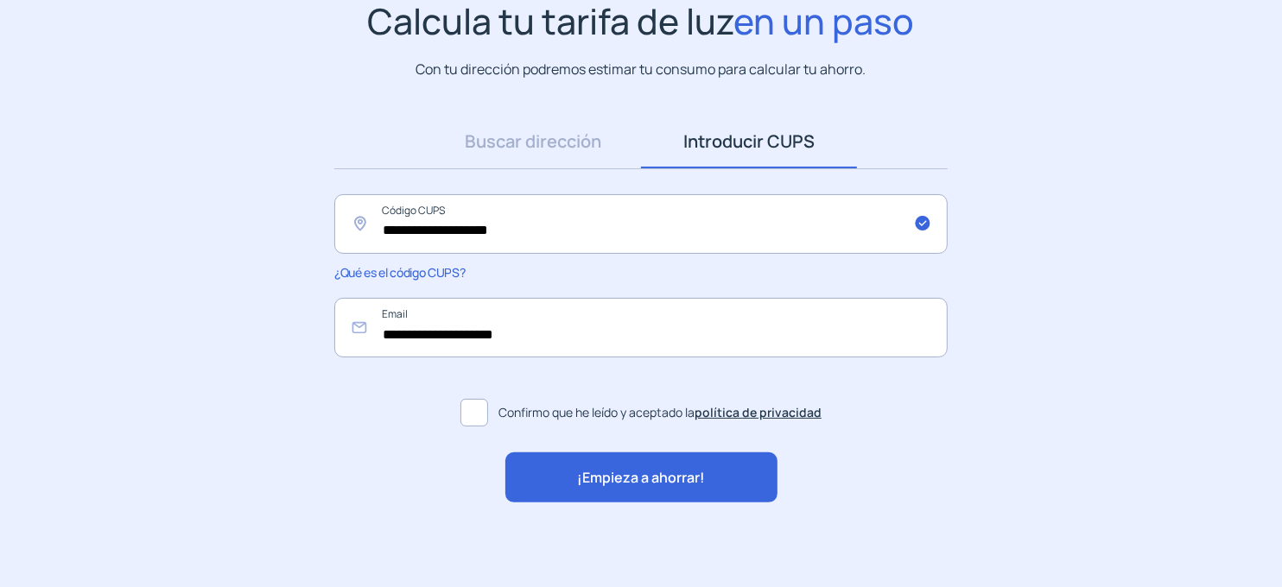
click at [643, 493] on div "¡Empieza a ahorrar!" at bounding box center [641, 478] width 272 height 50
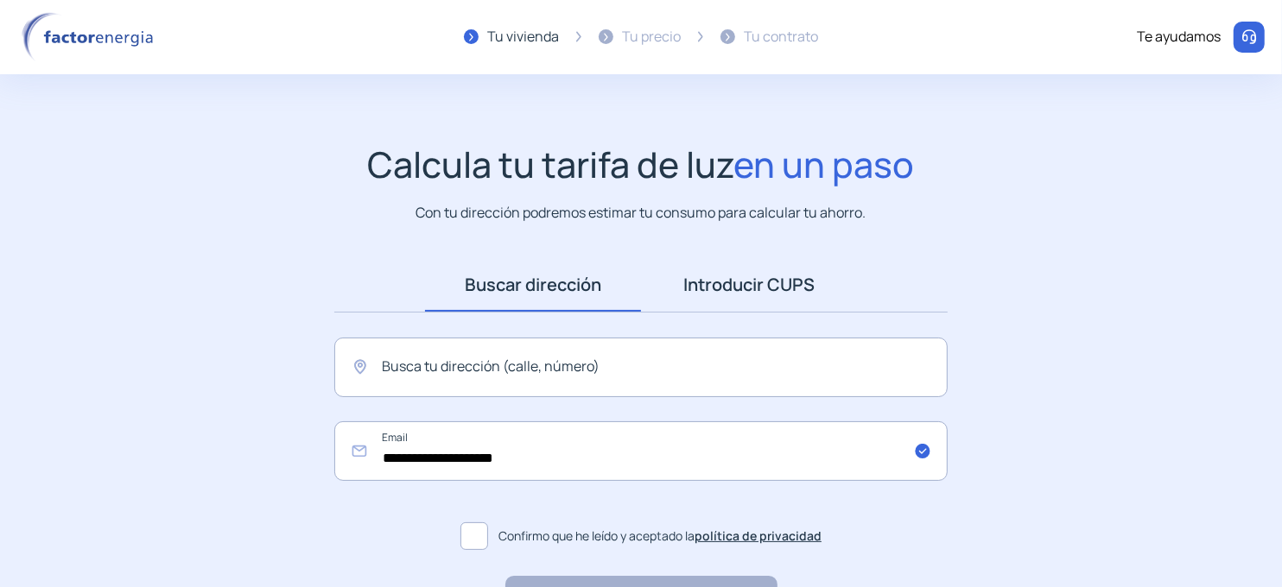
click at [708, 280] on link "Introducir CUPS" at bounding box center [749, 285] width 216 height 54
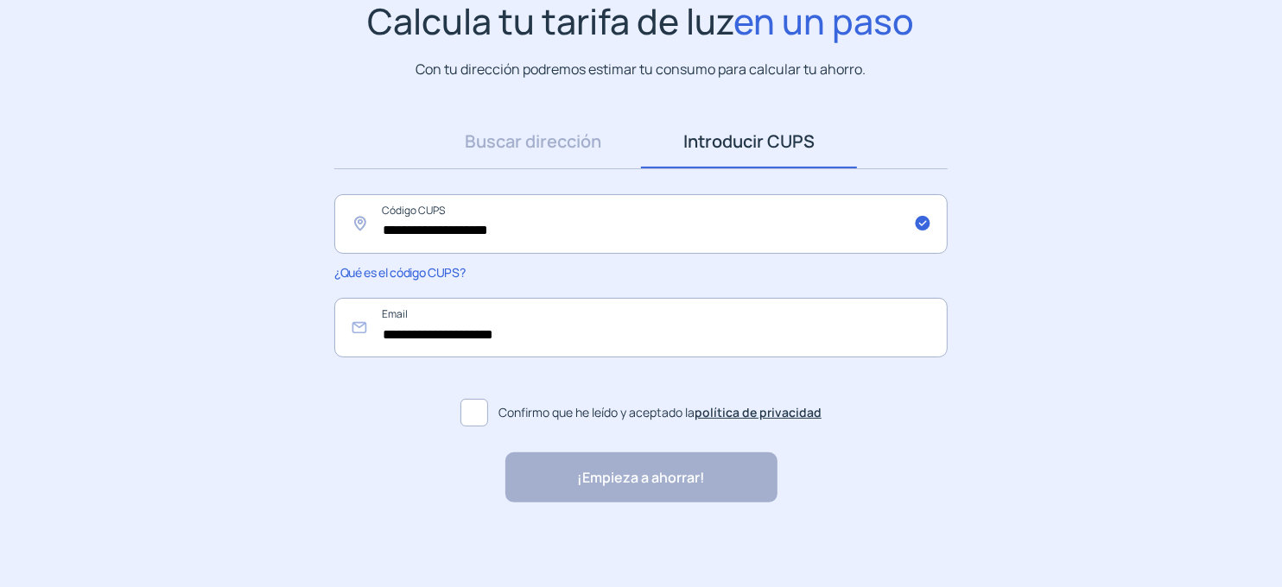
scroll to position [143, 0]
click at [485, 413] on span at bounding box center [474, 413] width 28 height 28
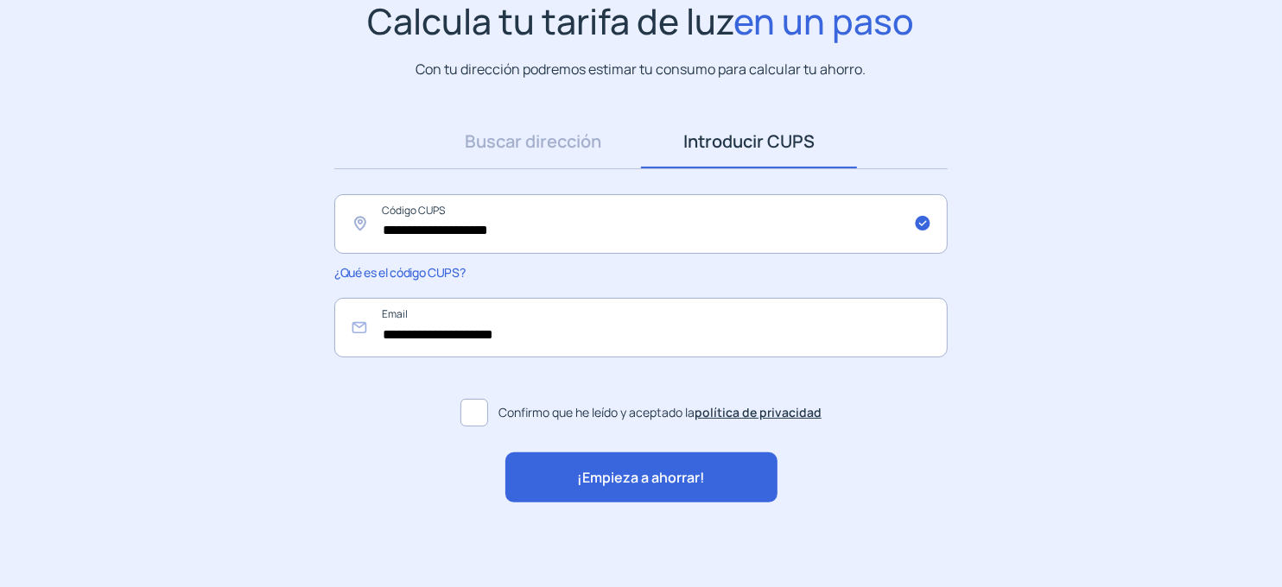
click at [689, 499] on div "¡Empieza a ahorrar!" at bounding box center [641, 478] width 272 height 50
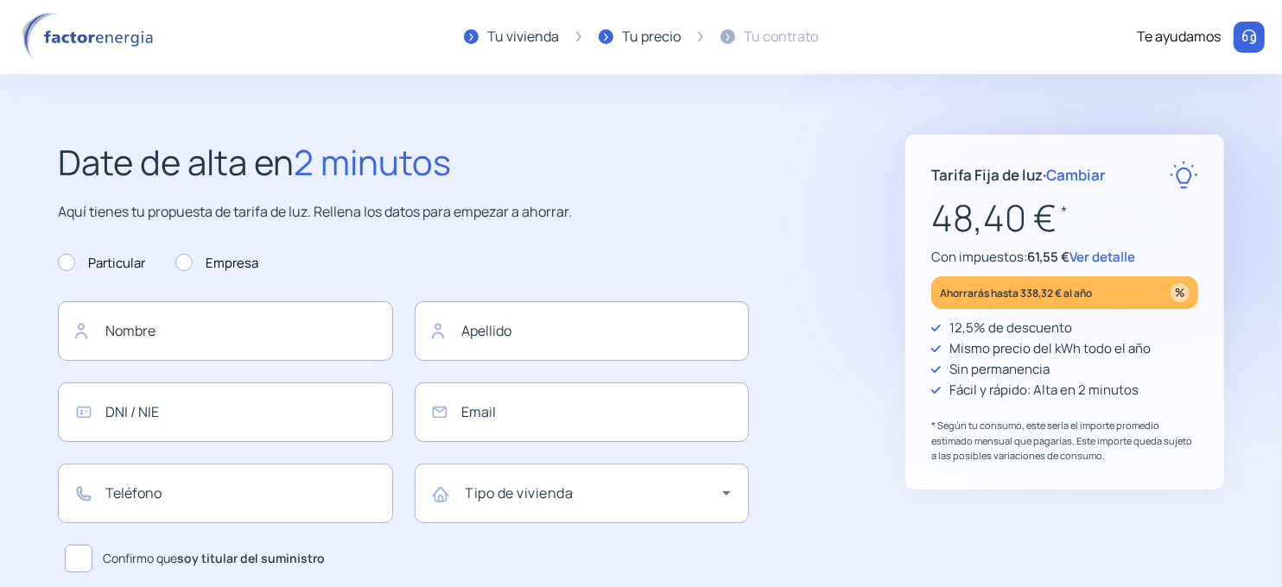
type input "**********"
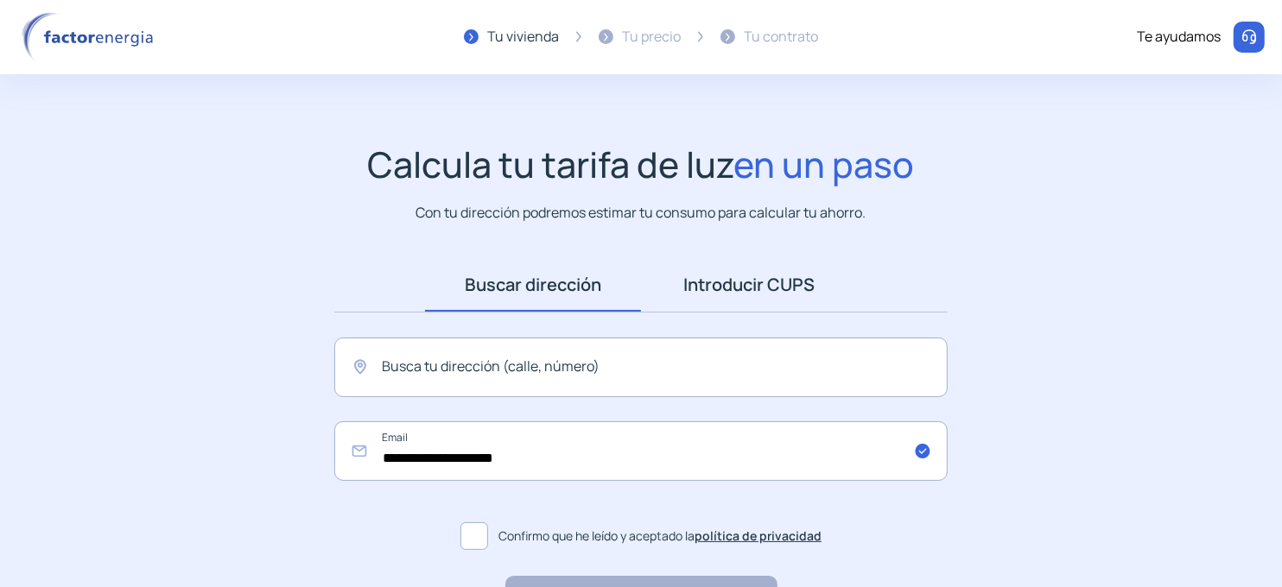
click at [749, 286] on link "Introducir CUPS" at bounding box center [749, 285] width 216 height 54
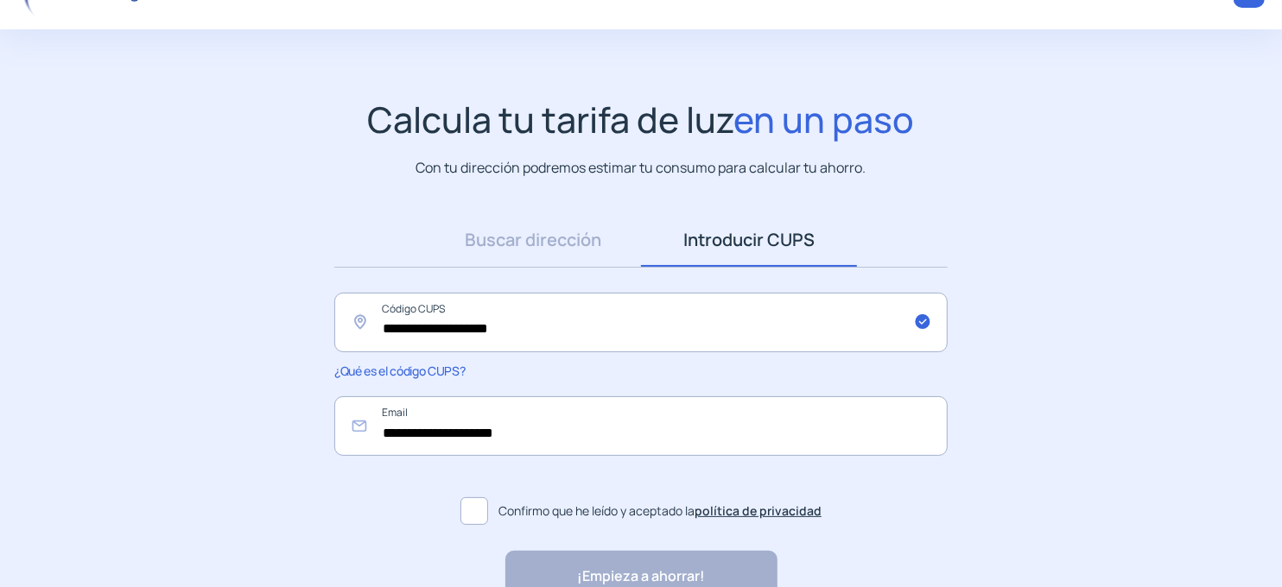
scroll to position [86, 0]
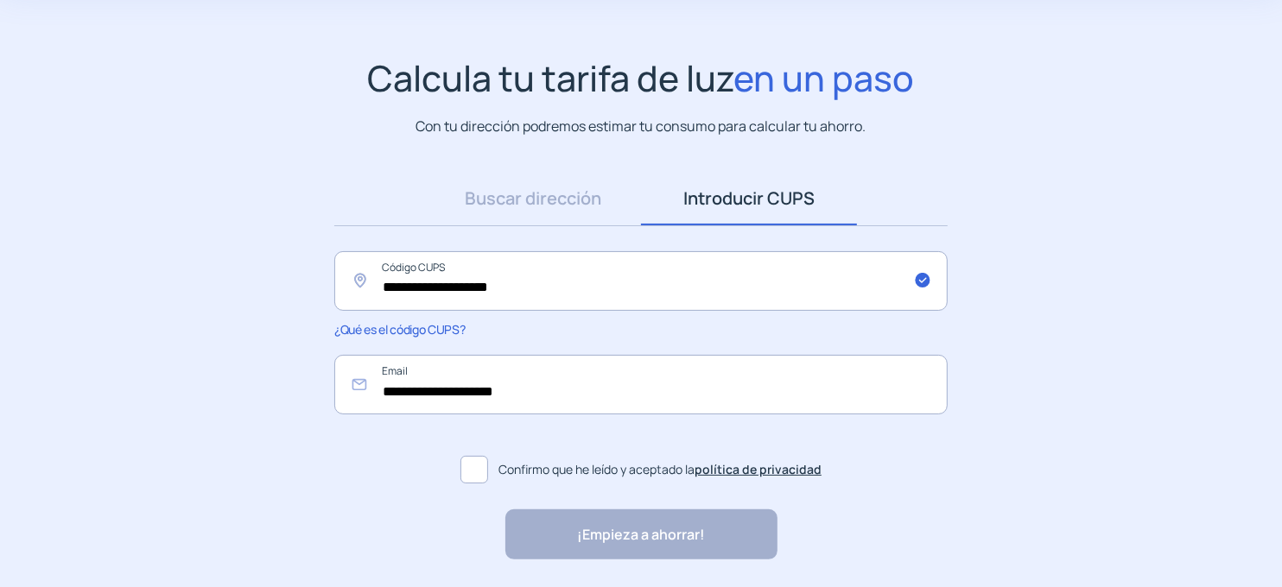
click at [463, 472] on span at bounding box center [474, 470] width 28 height 28
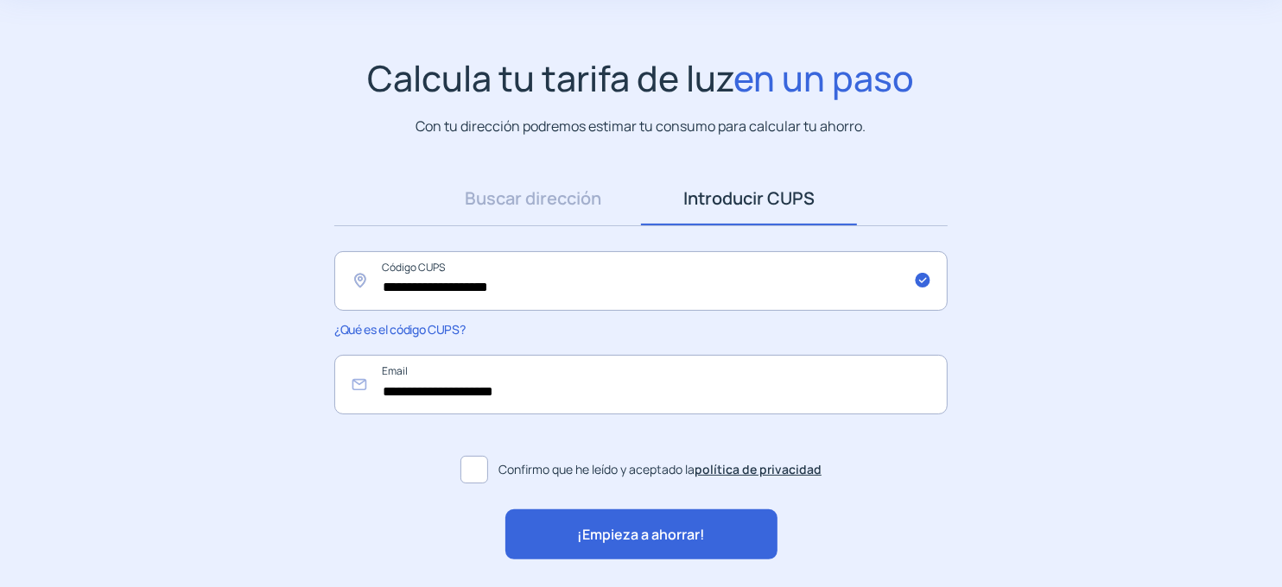
click at [650, 539] on span "¡Empieza a ahorrar!" at bounding box center [641, 535] width 128 height 22
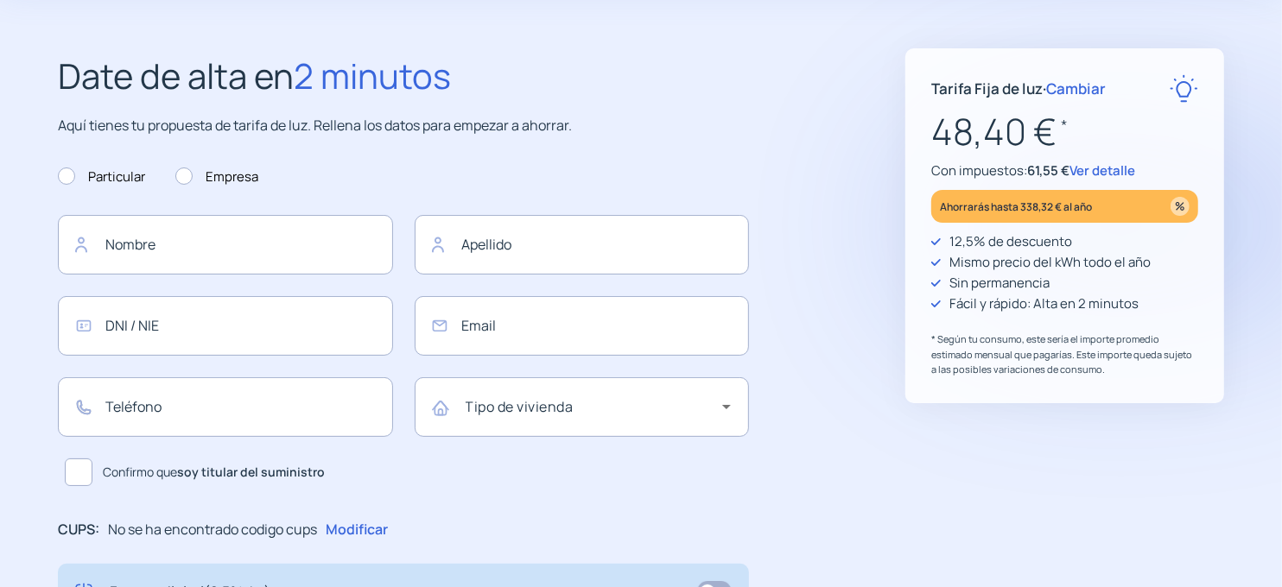
type input "**********"
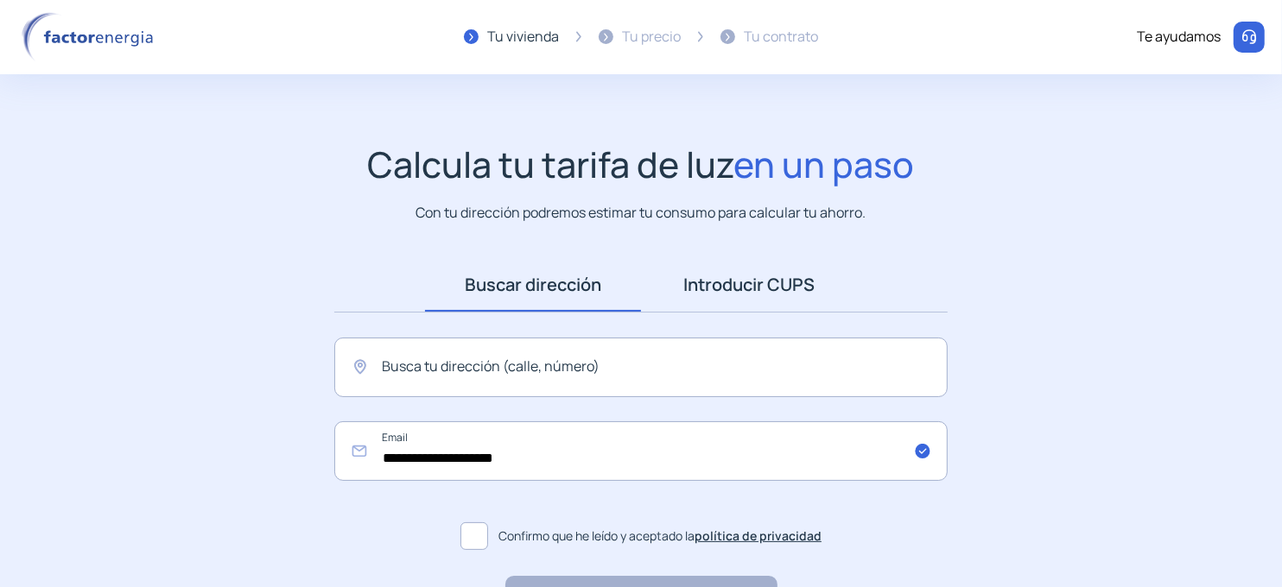
click at [707, 284] on link "Introducir CUPS" at bounding box center [749, 285] width 216 height 54
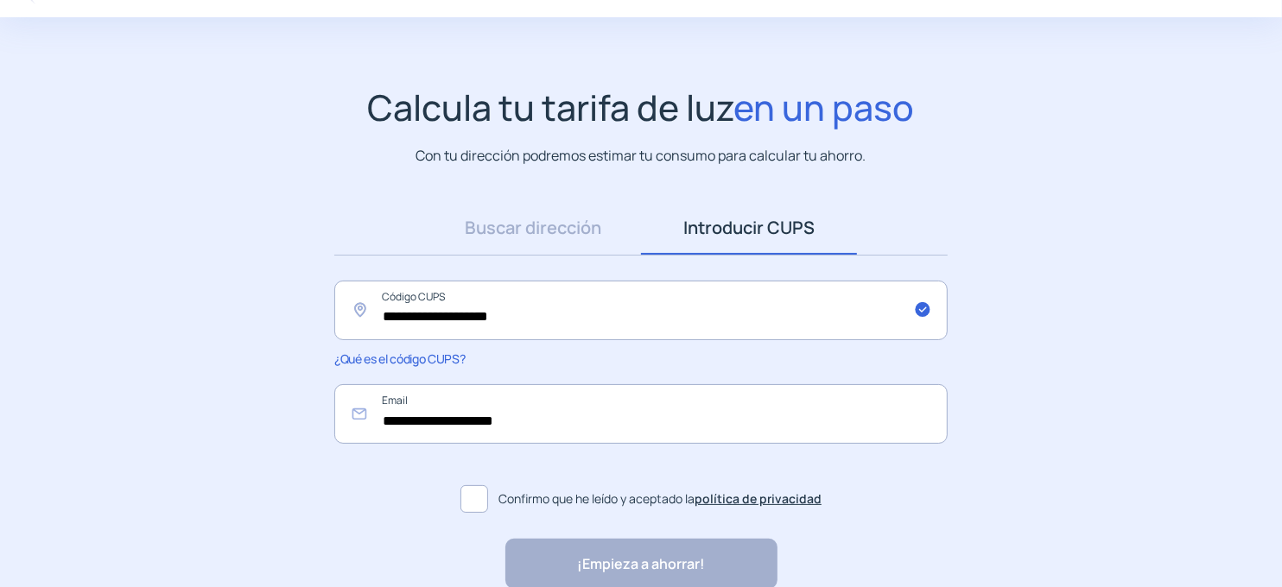
scroll to position [86, 0]
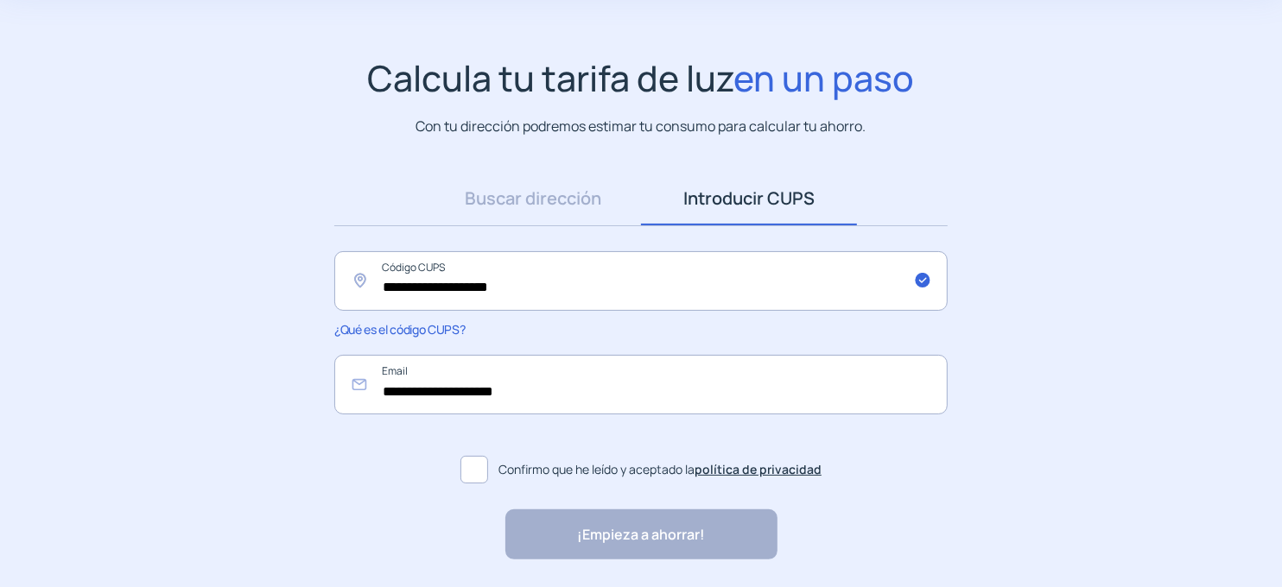
click at [457, 472] on label "Confirmo que he leído y aceptado la política de privacidad" at bounding box center [640, 469] width 613 height 41
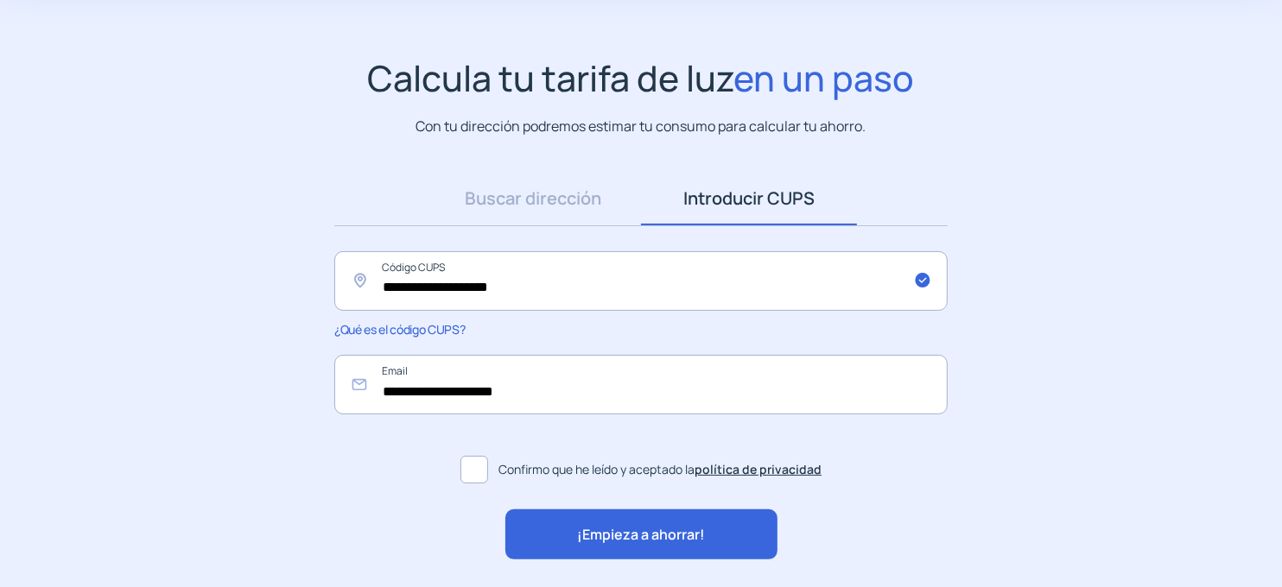
click at [655, 546] on div "¡Empieza a ahorrar!" at bounding box center [641, 535] width 272 height 50
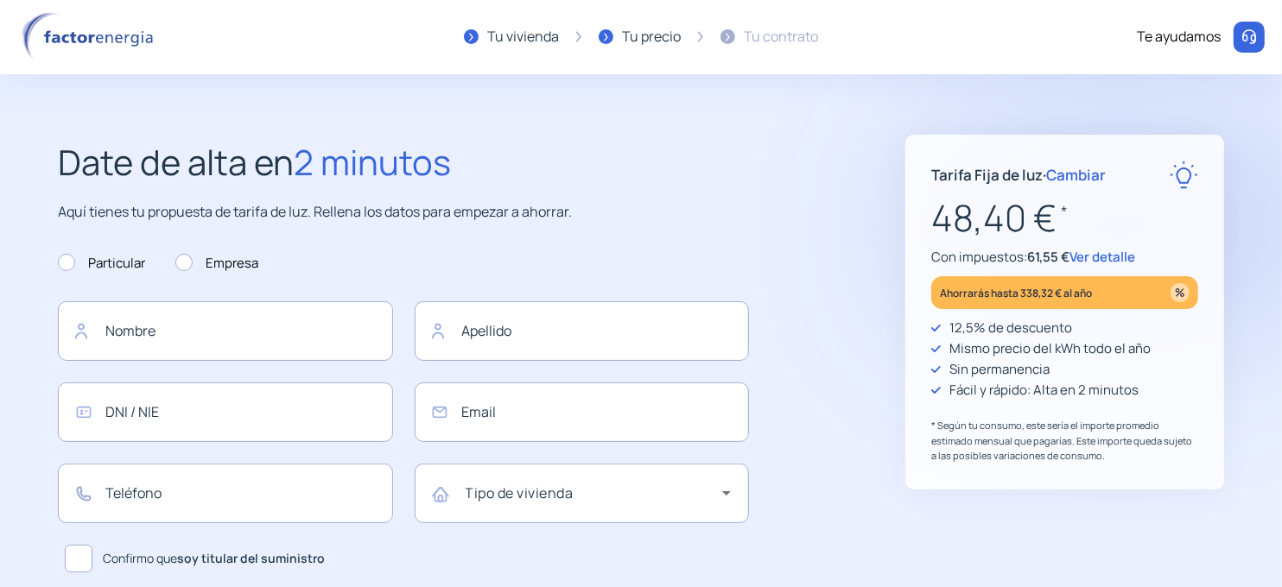
type input "**********"
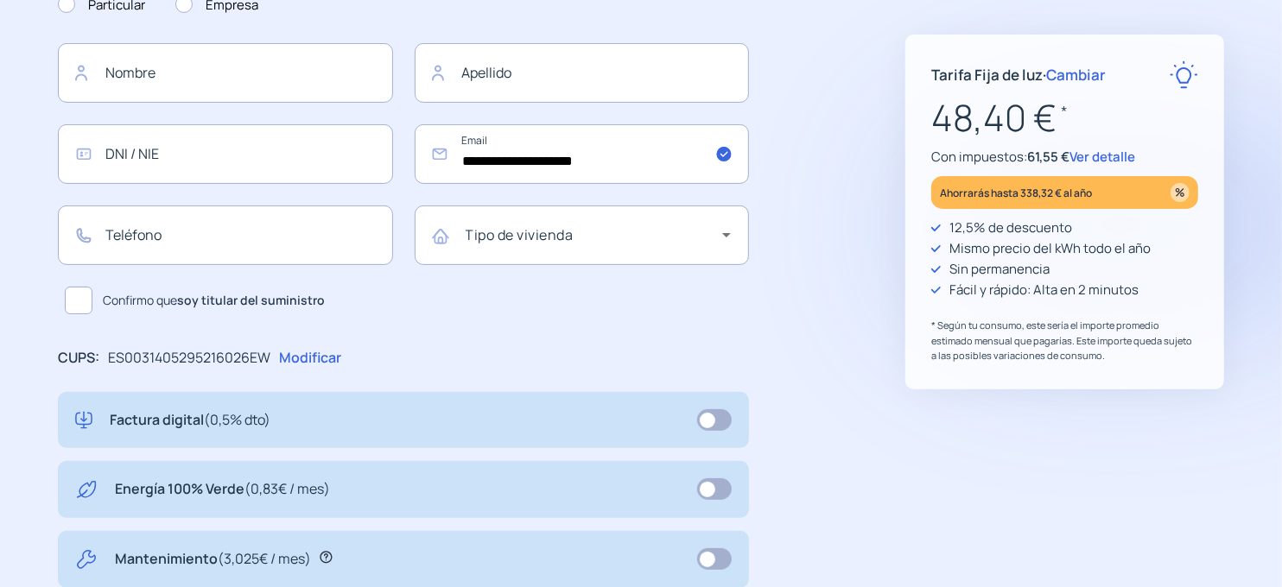
scroll to position [345, 0]
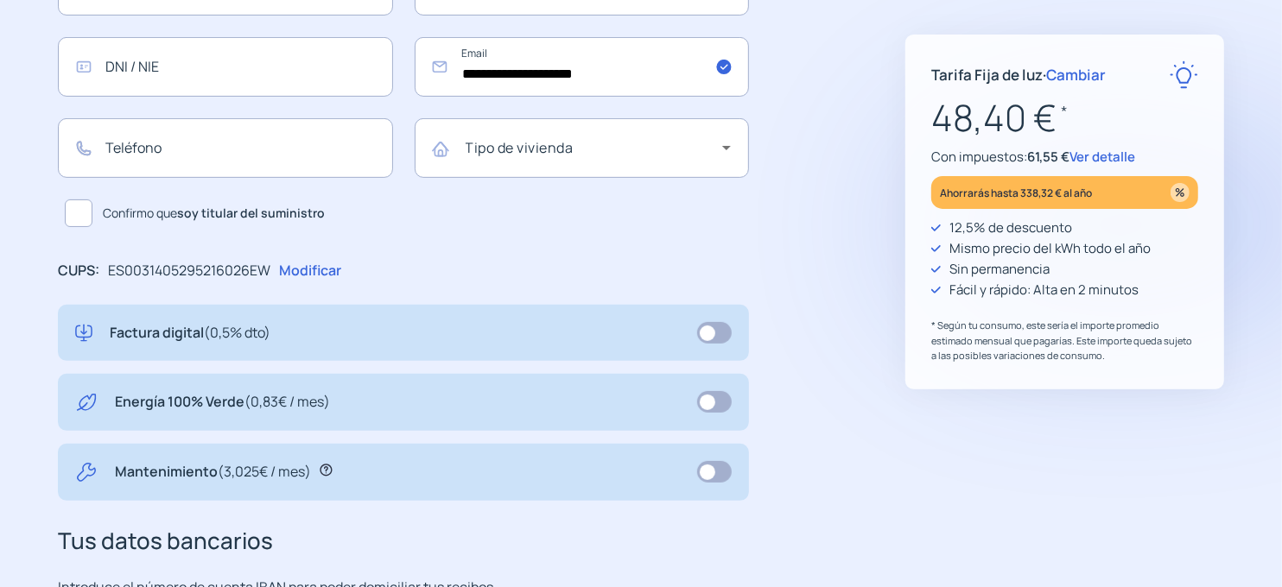
click at [722, 409] on span at bounding box center [714, 402] width 35 height 22
click at [706, 403] on span at bounding box center [714, 402] width 35 height 22
click at [726, 402] on span at bounding box center [714, 402] width 35 height 22
click at [702, 406] on span at bounding box center [714, 402] width 35 height 22
